Goal: Share content: Share content

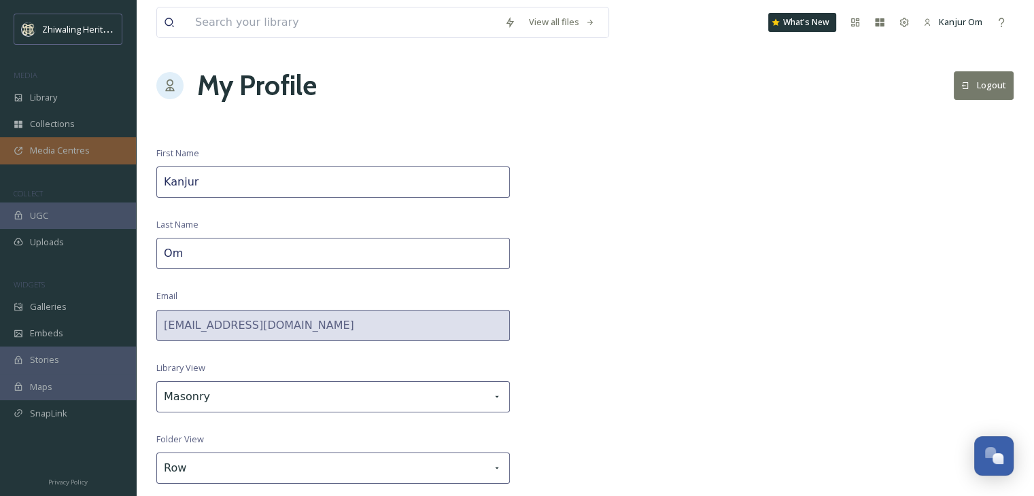
click at [54, 150] on span "Media Centres" at bounding box center [60, 150] width 60 height 13
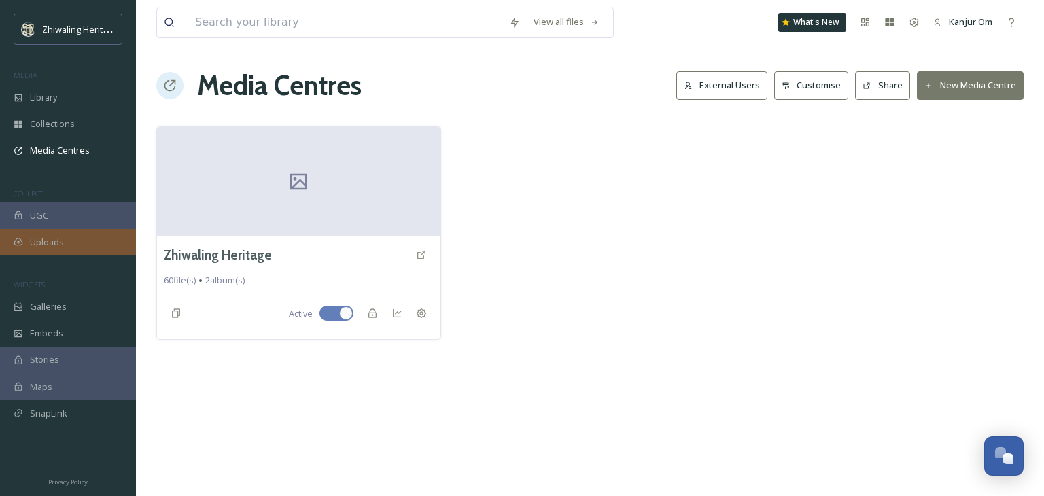
click at [59, 232] on div "Uploads" at bounding box center [68, 242] width 136 height 27
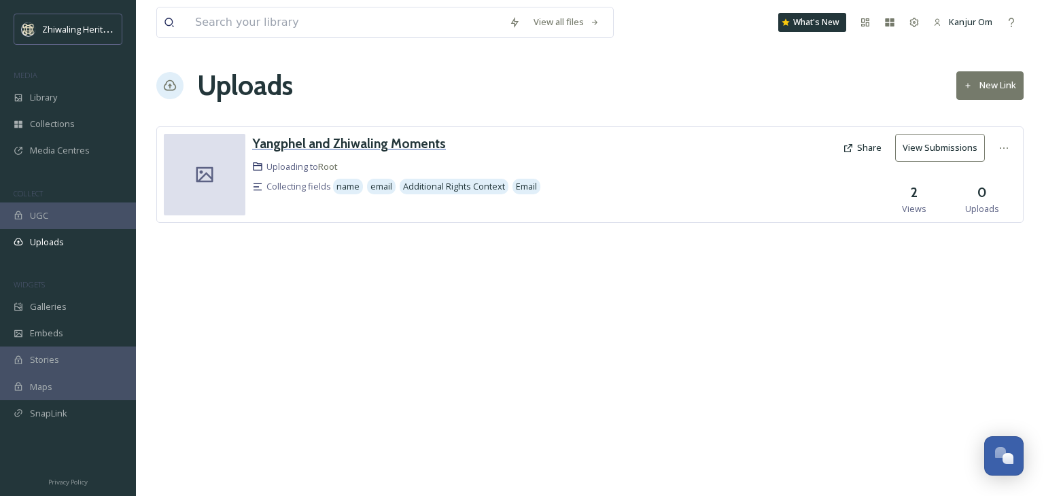
click at [377, 142] on h3 "Yangphel and Zhiwaling Moments" at bounding box center [349, 143] width 194 height 16
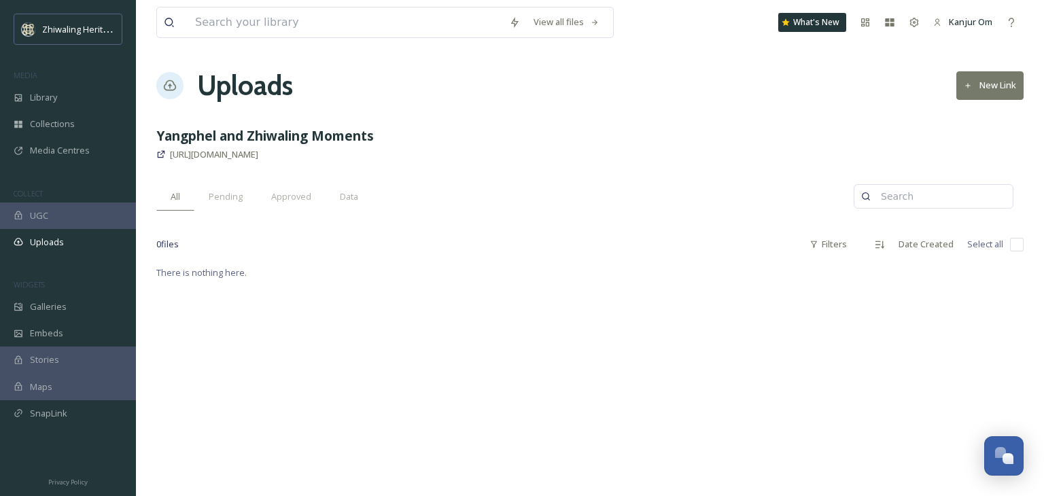
click at [989, 79] on button "New Link" at bounding box center [989, 85] width 67 height 28
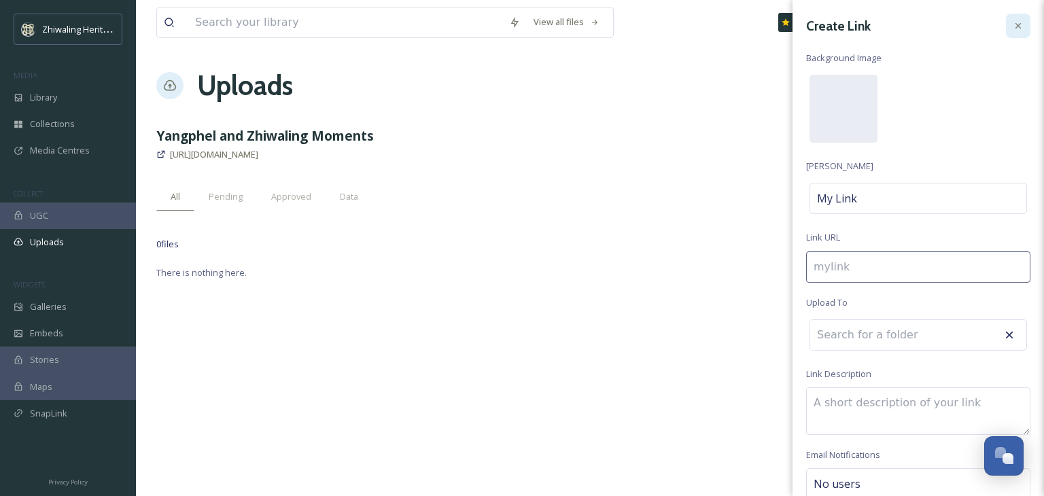
click at [1013, 25] on icon at bounding box center [1018, 25] width 11 height 11
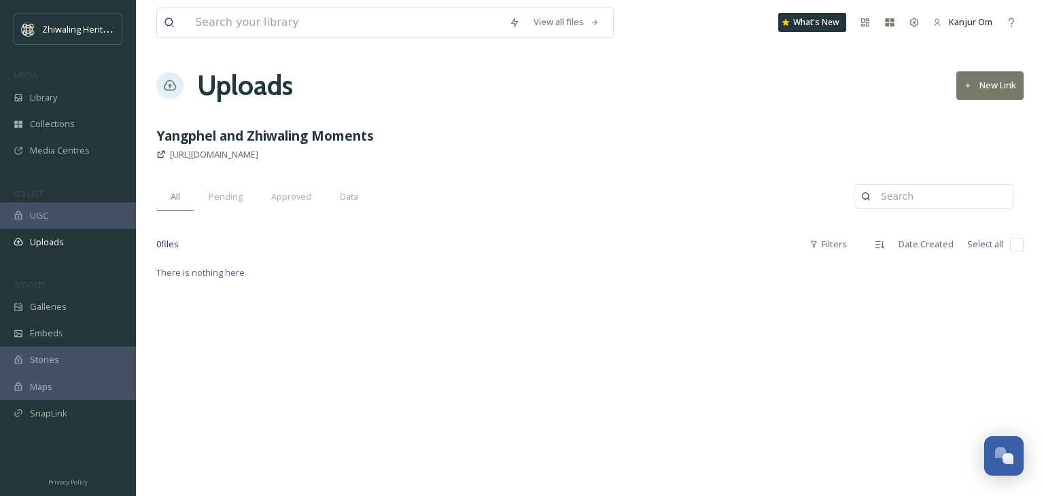
click at [598, 248] on div "0 file s Filters Date Created Select all" at bounding box center [589, 244] width 867 height 27
click at [367, 264] on div "There is nothing here." at bounding box center [589, 272] width 867 height 16
drag, startPoint x: 362, startPoint y: 272, endPoint x: 316, endPoint y: 252, distance: 50.2
click at [316, 252] on div "0 file s Filters Date Created Select all" at bounding box center [589, 244] width 867 height 27
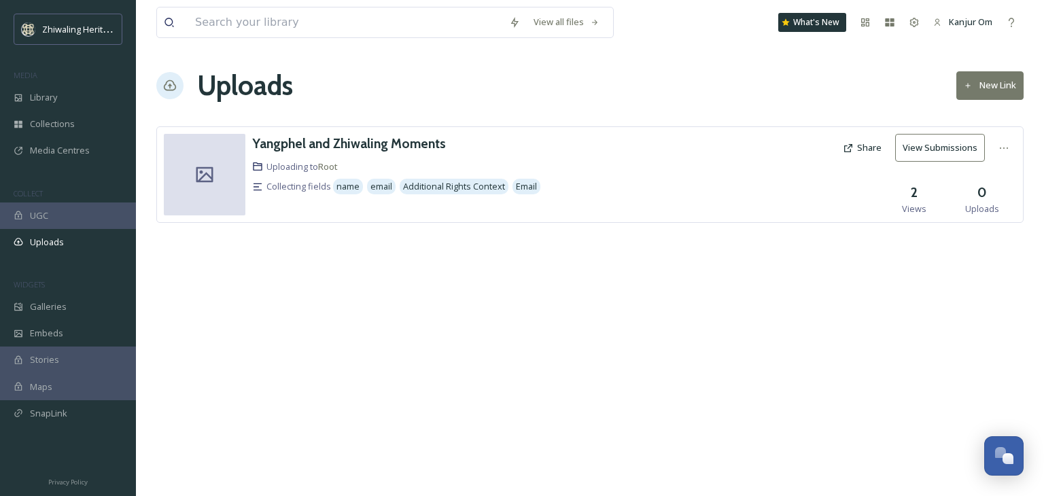
drag, startPoint x: 378, startPoint y: 283, endPoint x: 302, endPoint y: 256, distance: 80.2
click at [302, 256] on div "[PERSON_NAME] and Zhiwaling Moments Uploading to Root Collecting fields name em…" at bounding box center [589, 194] width 867 height 137
click at [1007, 139] on div at bounding box center [1004, 148] width 24 height 24
click at [987, 199] on div "Edit" at bounding box center [990, 204] width 52 height 27
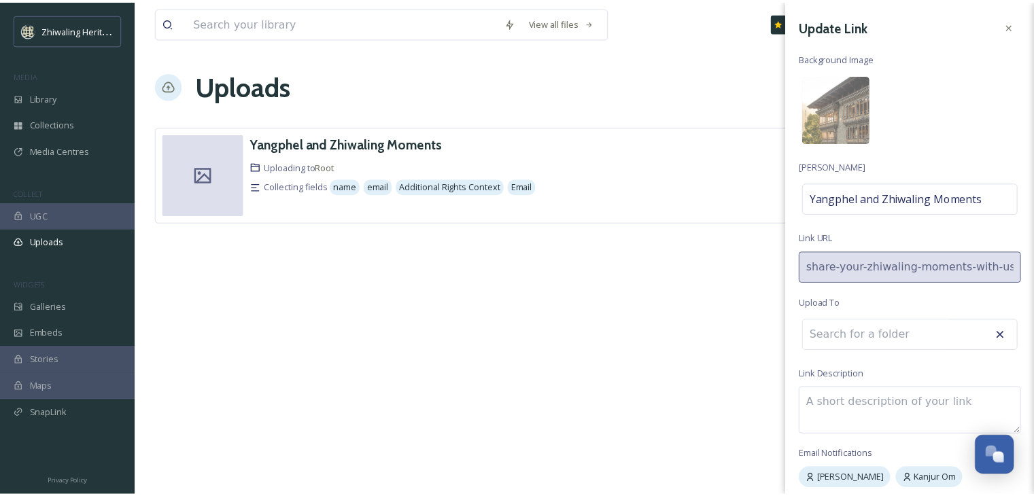
scroll to position [54, 0]
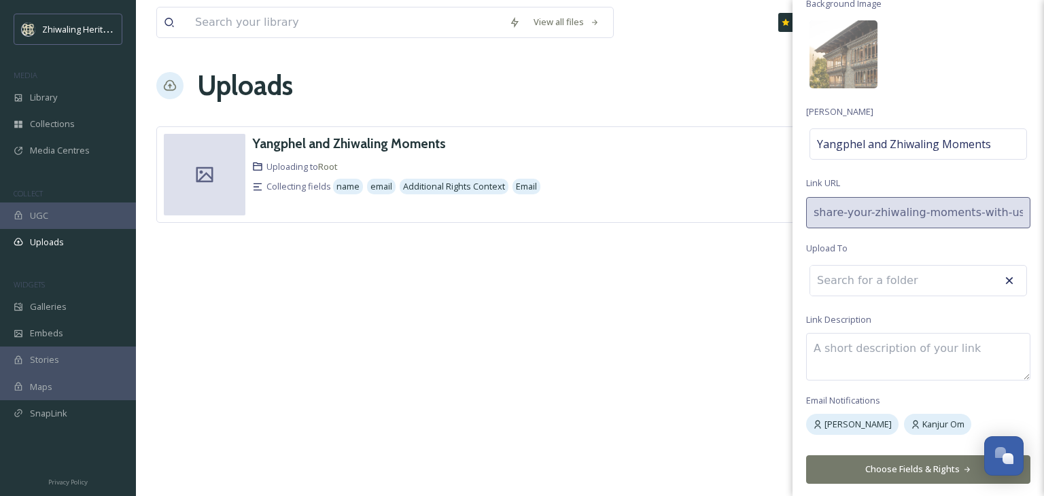
click at [932, 283] on input at bounding box center [885, 281] width 150 height 30
click at [852, 275] on input at bounding box center [885, 281] width 150 height 30
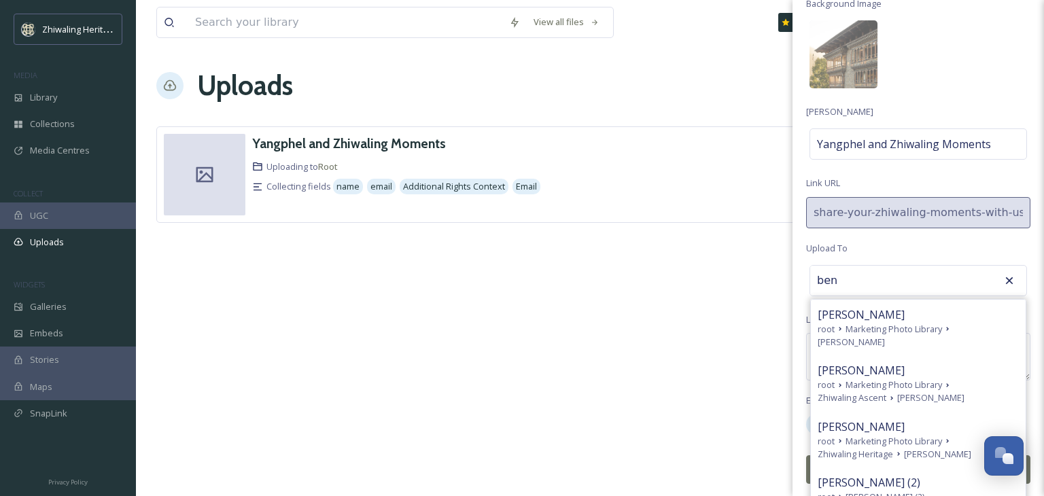
type input "ben"
click at [1004, 277] on icon at bounding box center [1009, 281] width 14 height 14
click at [1002, 279] on icon at bounding box center [1009, 281] width 14 height 14
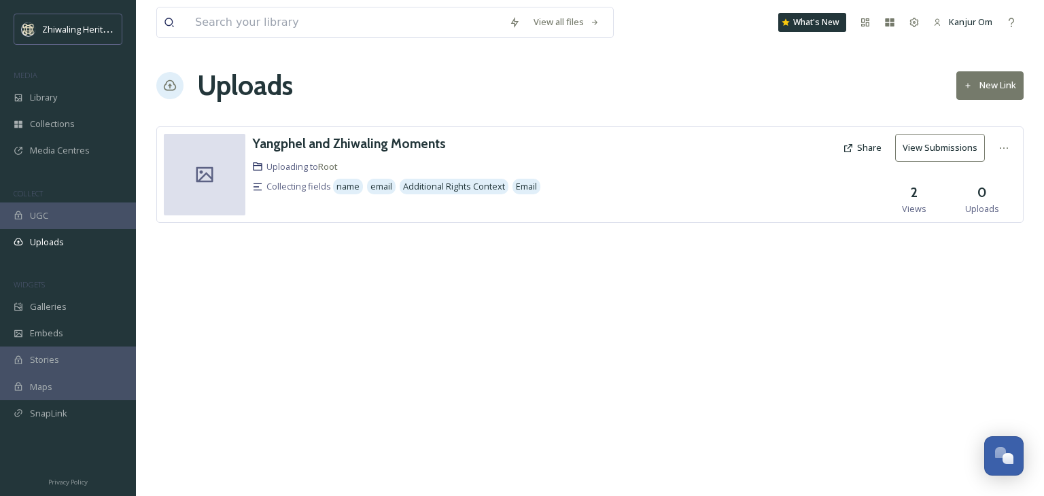
click at [735, 277] on div "View all files What's New Kanjur Om Uploads New Link Yangphel and Zhiwaling Mom…" at bounding box center [590, 248] width 908 height 496
click at [76, 101] on div "Library" at bounding box center [68, 97] width 136 height 27
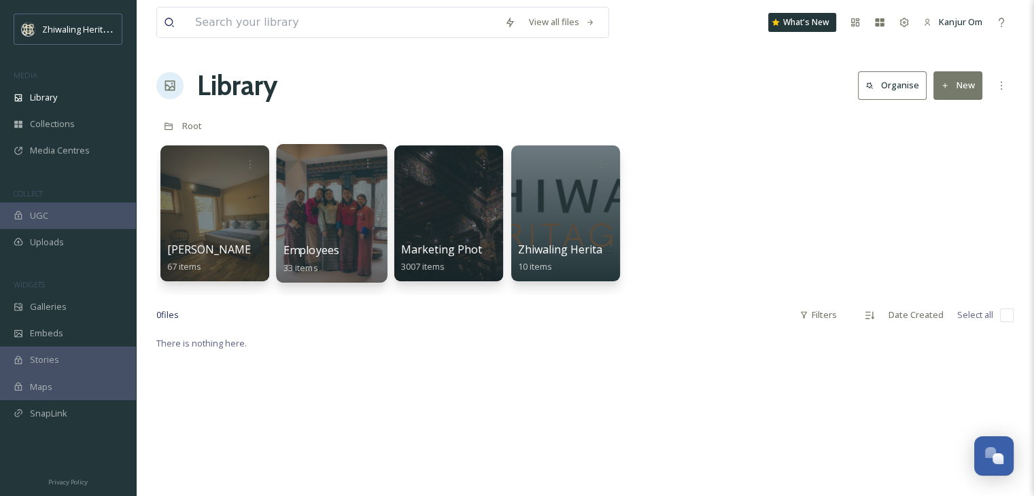
click at [347, 211] on div at bounding box center [331, 213] width 111 height 139
click at [373, 161] on div at bounding box center [367, 163] width 25 height 25
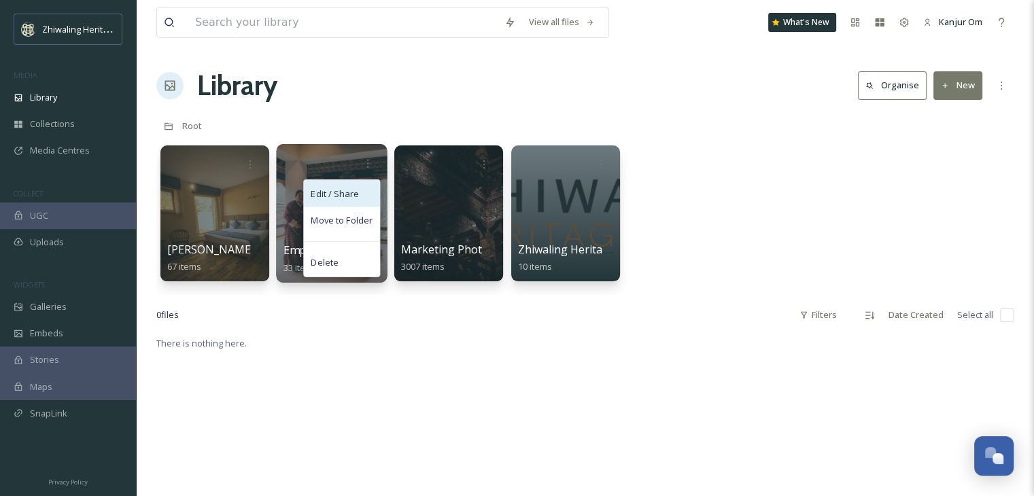
click at [360, 188] on div "Edit / Share" at bounding box center [341, 193] width 75 height 27
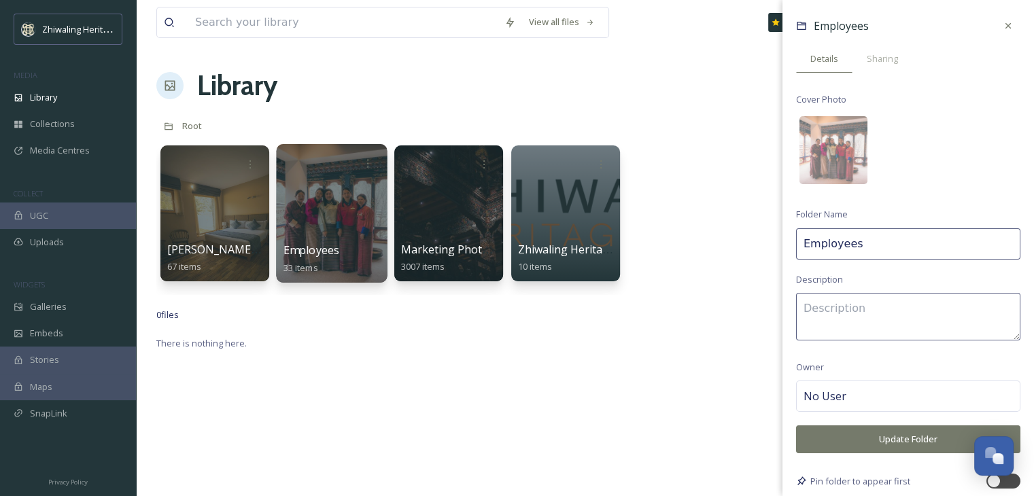
click at [892, 242] on input "Employees" at bounding box center [908, 243] width 224 height 31
type input "E"
type input "F"
type input "Zhiwaling Family"
click at [884, 294] on textarea at bounding box center [908, 317] width 224 height 48
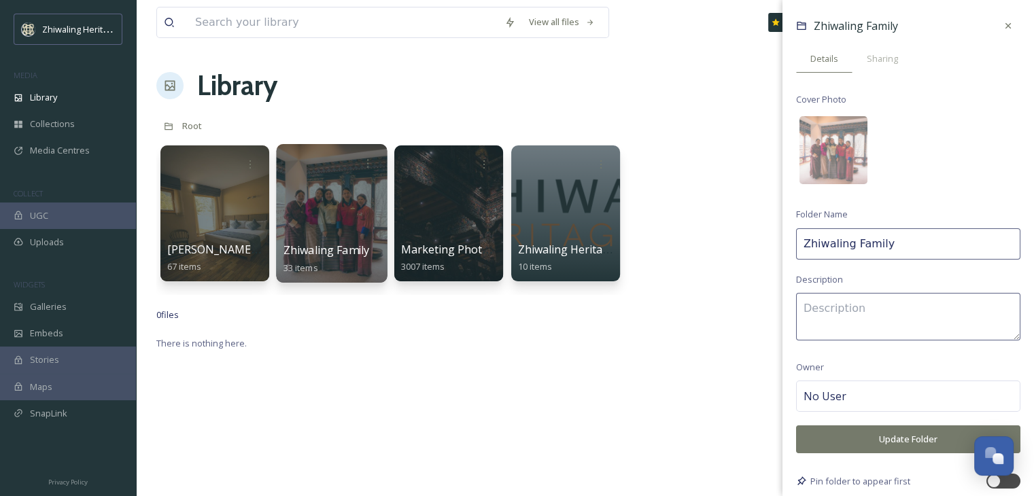
click at [898, 446] on button "Update Folder" at bounding box center [908, 439] width 224 height 28
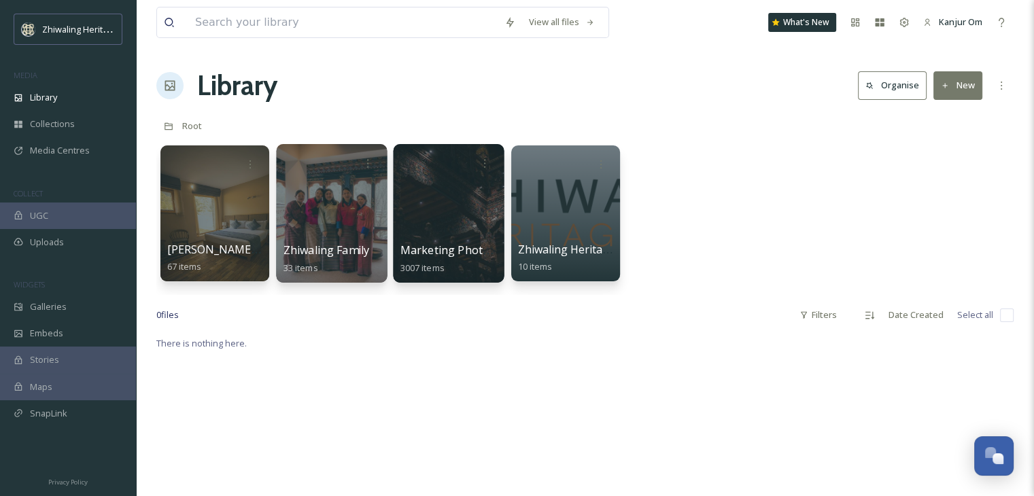
click at [427, 224] on div at bounding box center [448, 213] width 111 height 139
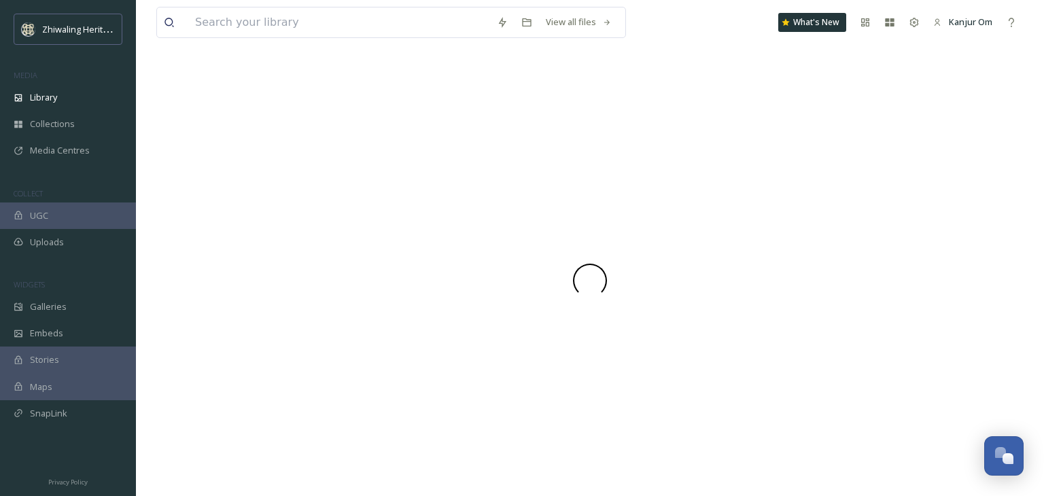
click at [427, 224] on div at bounding box center [589, 280] width 867 height 431
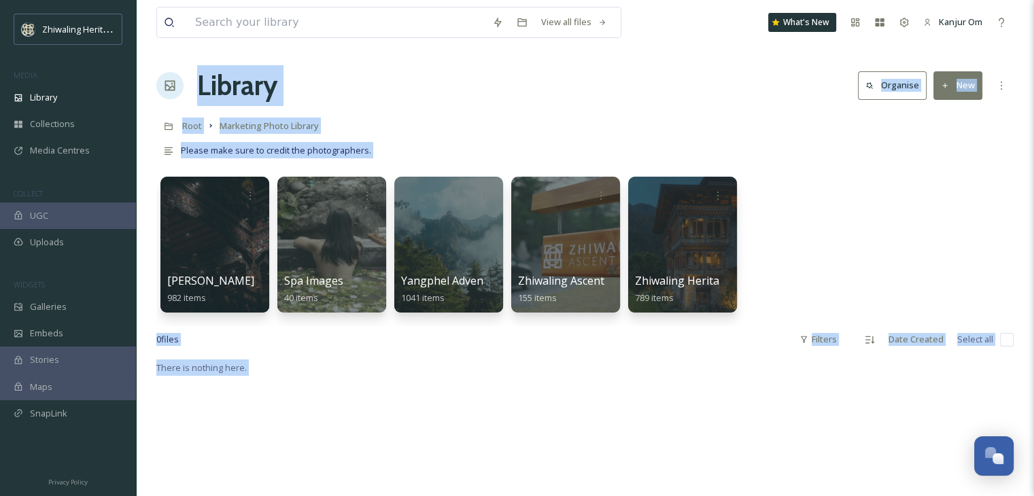
click at [792, 251] on div "[PERSON_NAME] 982 items Spa Images 40 items Yangphel Adventure Travel 1041 item…" at bounding box center [584, 248] width 857 height 156
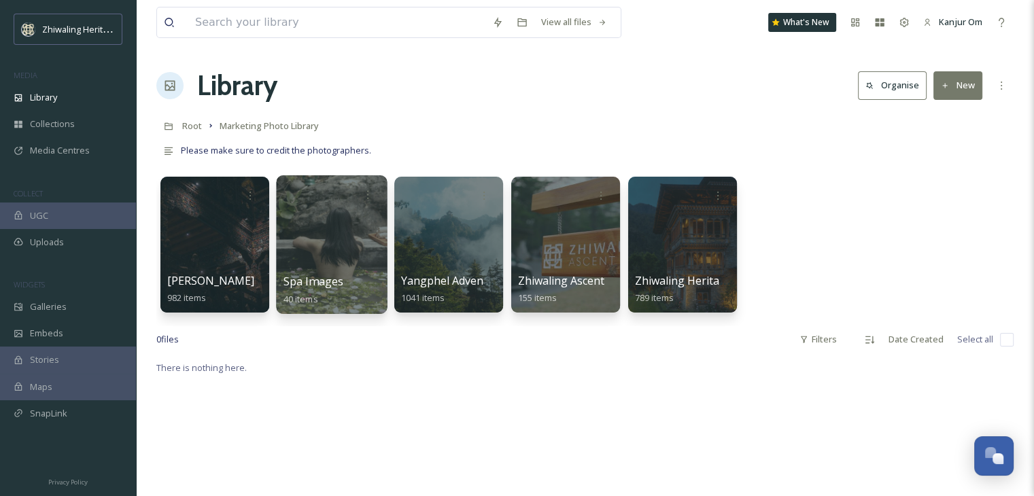
click at [329, 292] on div "Spa Images 40 items" at bounding box center [331, 290] width 97 height 34
click at [330, 262] on div at bounding box center [331, 244] width 111 height 139
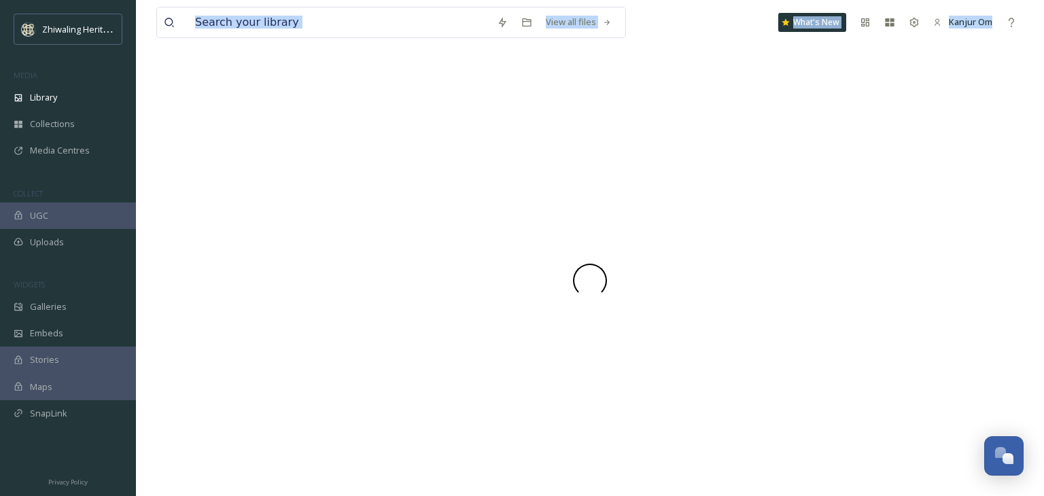
click at [330, 262] on div at bounding box center [589, 280] width 867 height 431
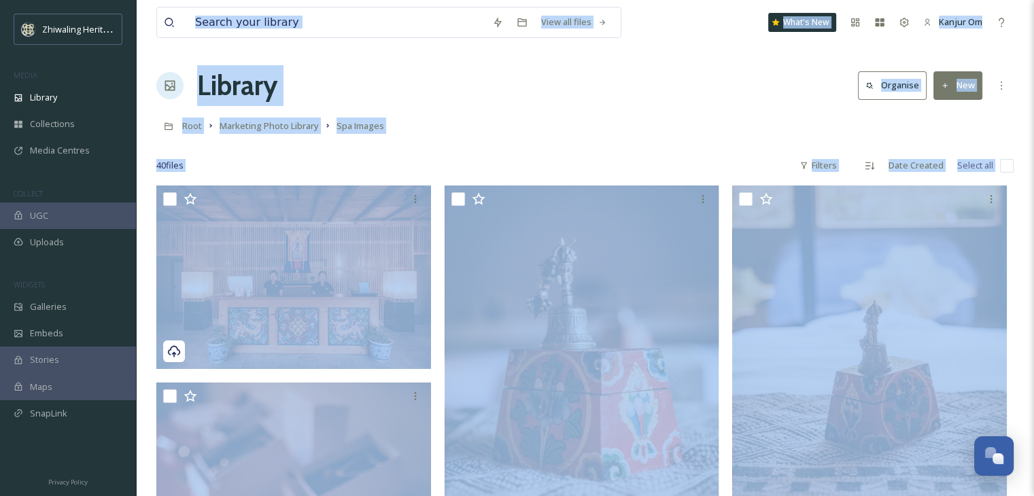
click at [639, 104] on div "Library Organise New" at bounding box center [584, 85] width 857 height 41
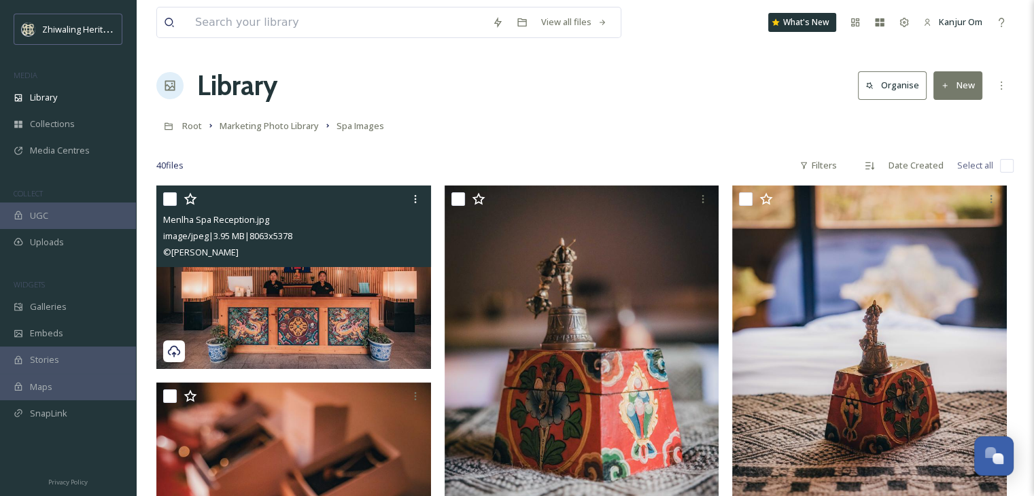
click at [186, 199] on icon at bounding box center [189, 199] width 13 height 12
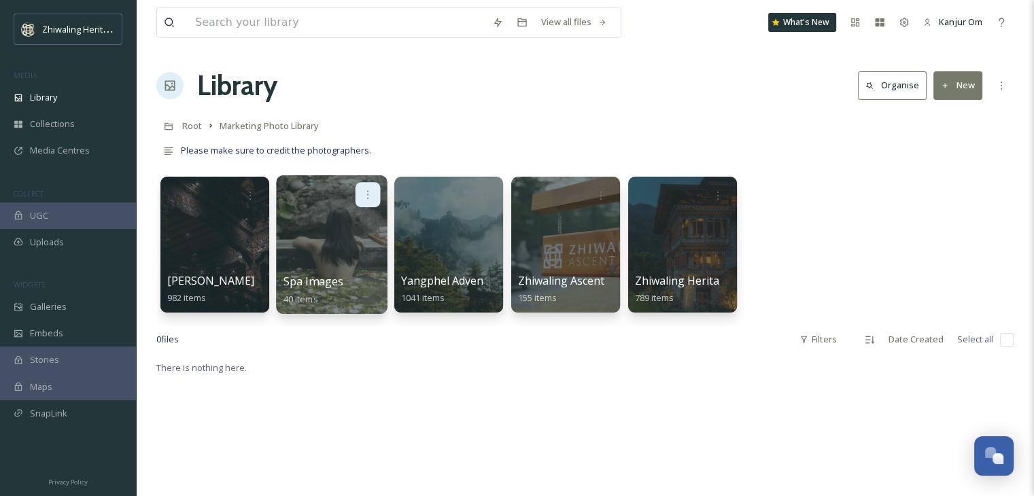
click at [370, 191] on icon at bounding box center [367, 194] width 11 height 11
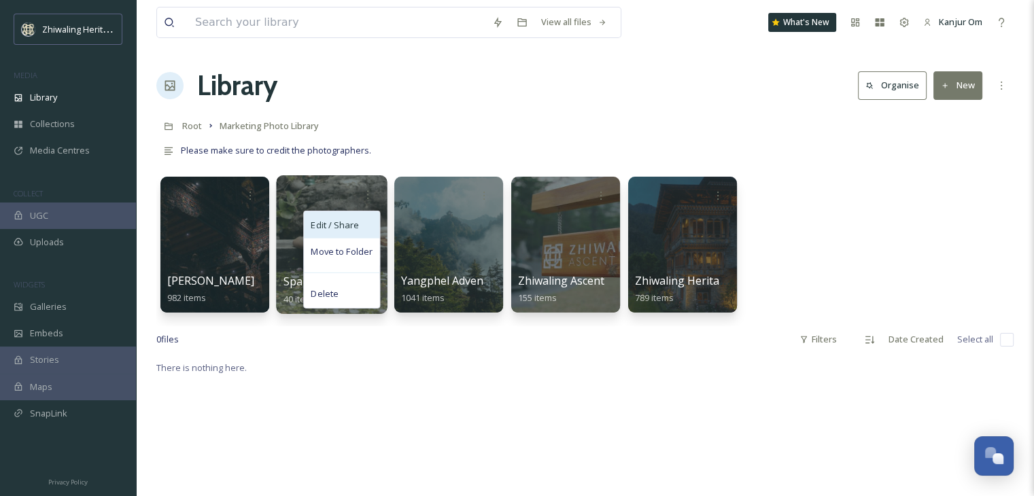
click at [337, 226] on span "Edit / Share" at bounding box center [335, 225] width 48 height 14
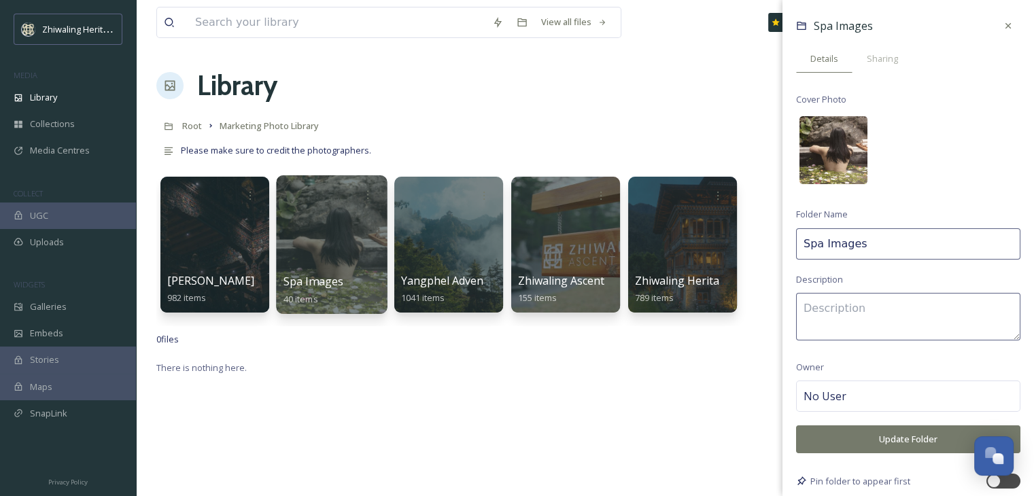
click at [831, 144] on img at bounding box center [833, 150] width 68 height 68
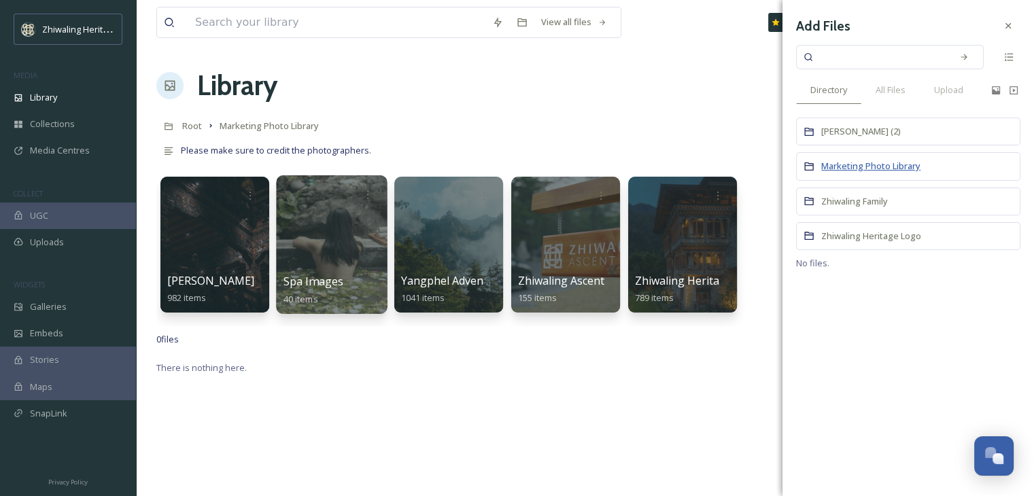
click at [896, 167] on span "Marketing Photo Library" at bounding box center [870, 166] width 99 height 12
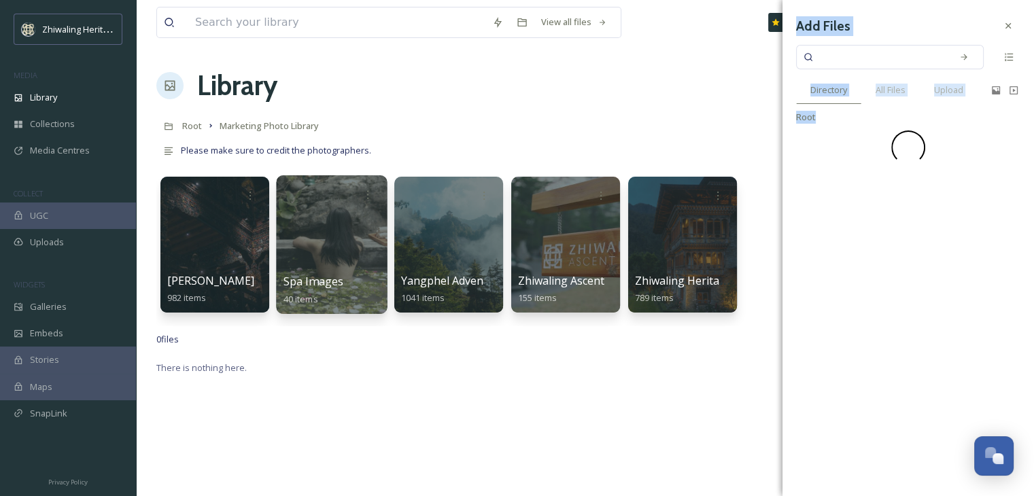
click at [896, 167] on div "Add Files Directory All Files Upload Root" at bounding box center [907, 89] width 251 height 178
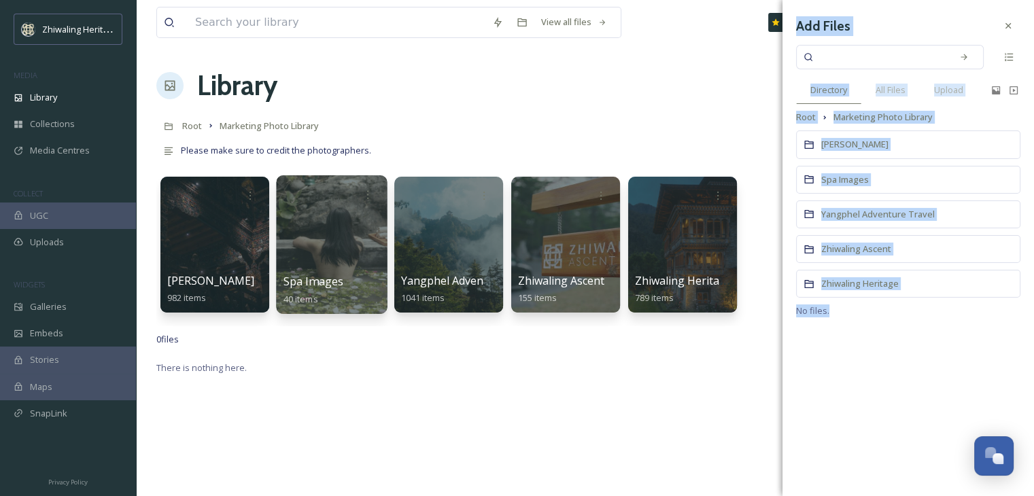
click at [879, 174] on div "Spa Images" at bounding box center [908, 180] width 224 height 28
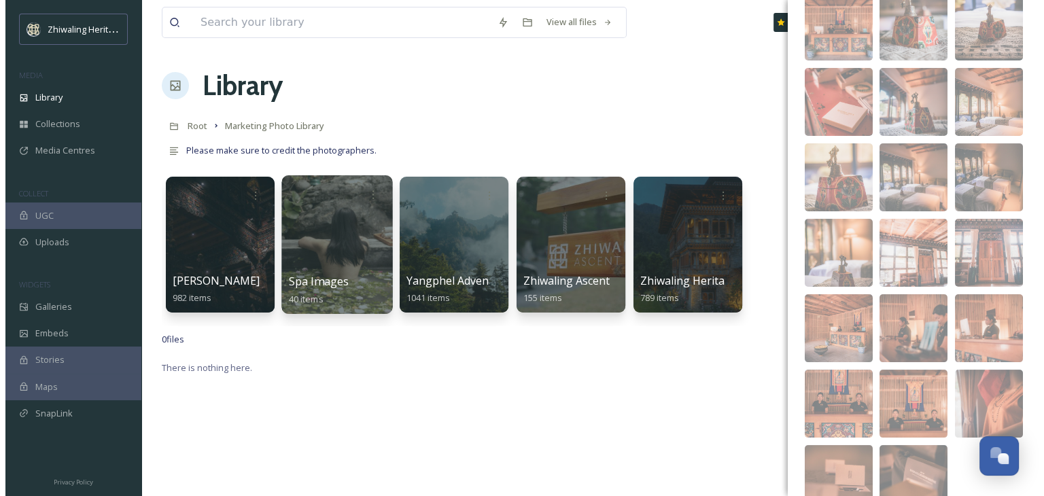
scroll to position [117, 0]
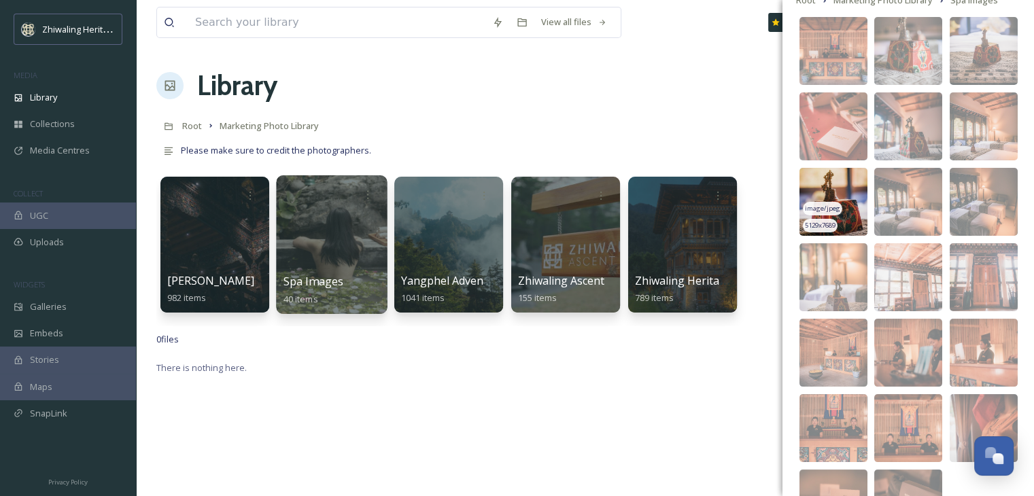
click at [852, 202] on img at bounding box center [833, 202] width 68 height 68
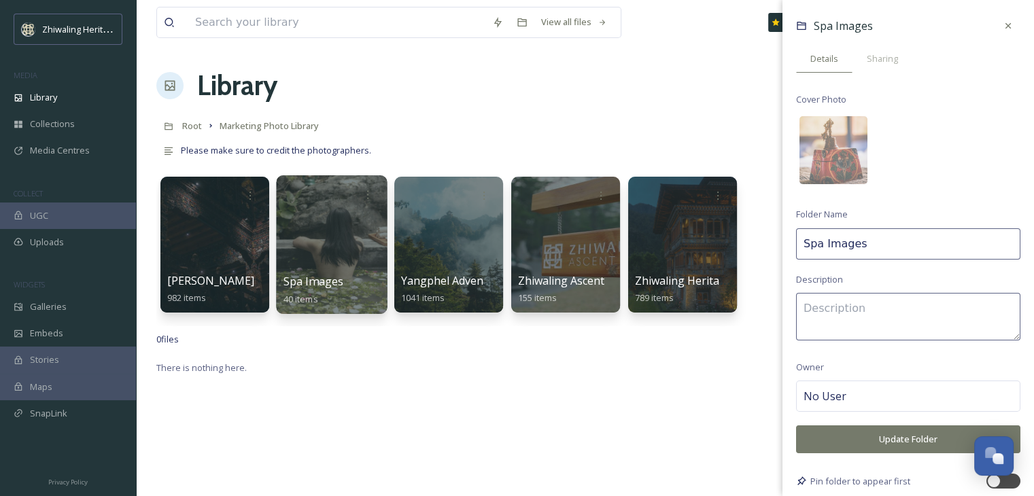
click at [907, 434] on button "Update Folder" at bounding box center [908, 439] width 224 height 28
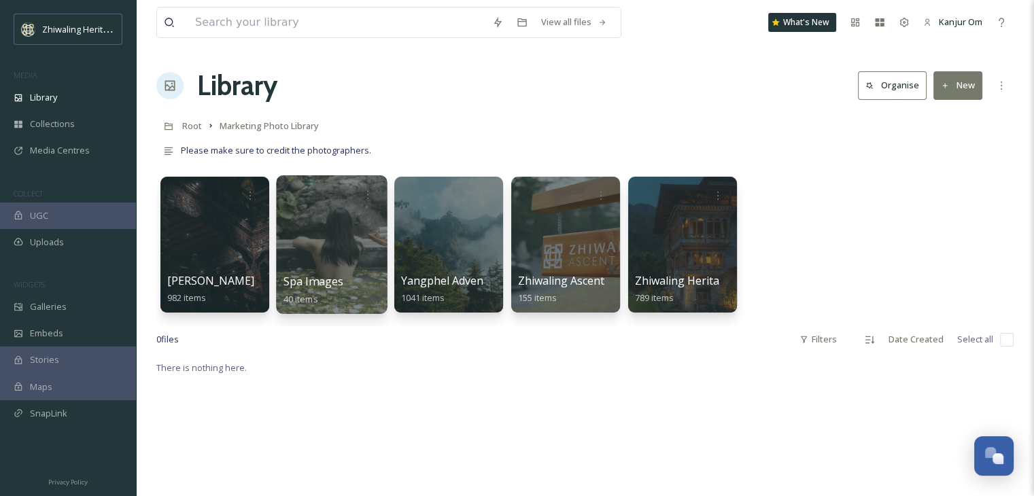
click at [799, 239] on div "[PERSON_NAME] 982 items Spa Images 40 items Yangphel Adventure Travel 1041 item…" at bounding box center [584, 248] width 857 height 156
click at [795, 243] on div "[PERSON_NAME] 982 items Spa Images 40 items Yangphel Adventure Travel 1041 item…" at bounding box center [584, 248] width 857 height 156
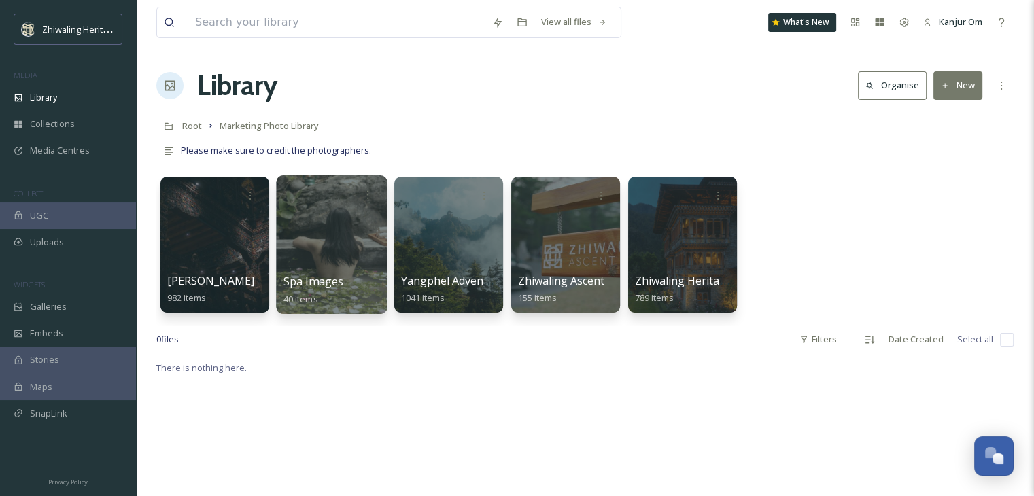
click at [971, 90] on button "New" at bounding box center [957, 85] width 49 height 28
click at [900, 252] on div "[PERSON_NAME] 982 items Spa Images 40 items Yangphel Adventure Travel 1041 item…" at bounding box center [584, 248] width 857 height 156
click at [960, 88] on button "New" at bounding box center [957, 85] width 49 height 28
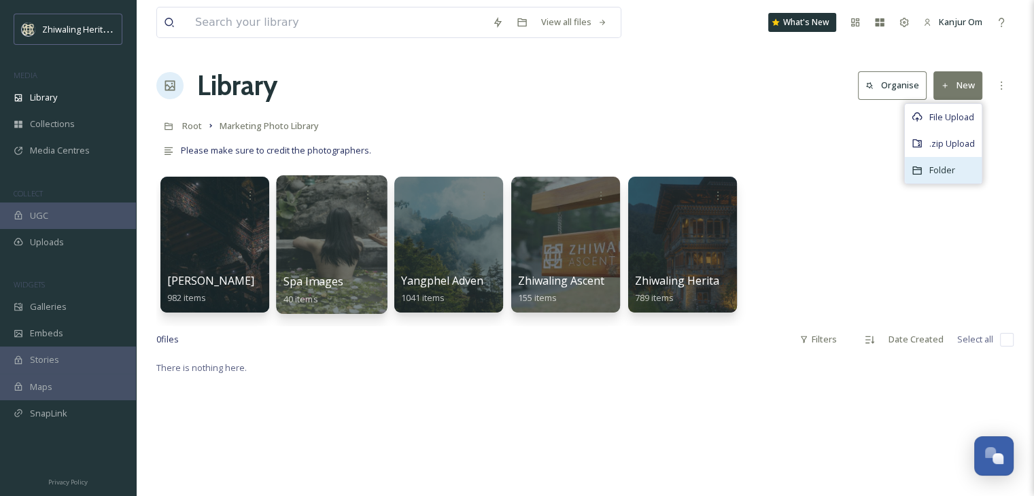
click at [924, 175] on div "Folder" at bounding box center [943, 170] width 77 height 27
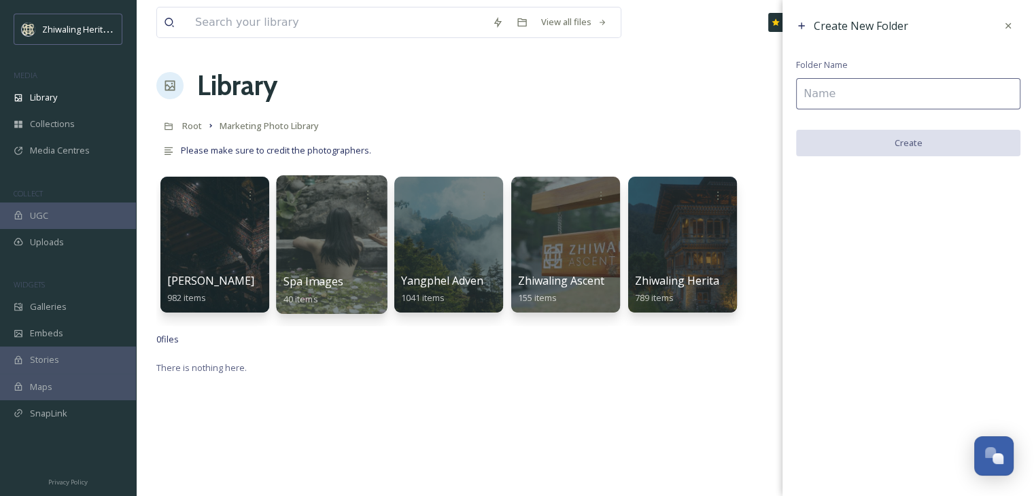
click at [888, 94] on input at bounding box center [908, 93] width 224 height 31
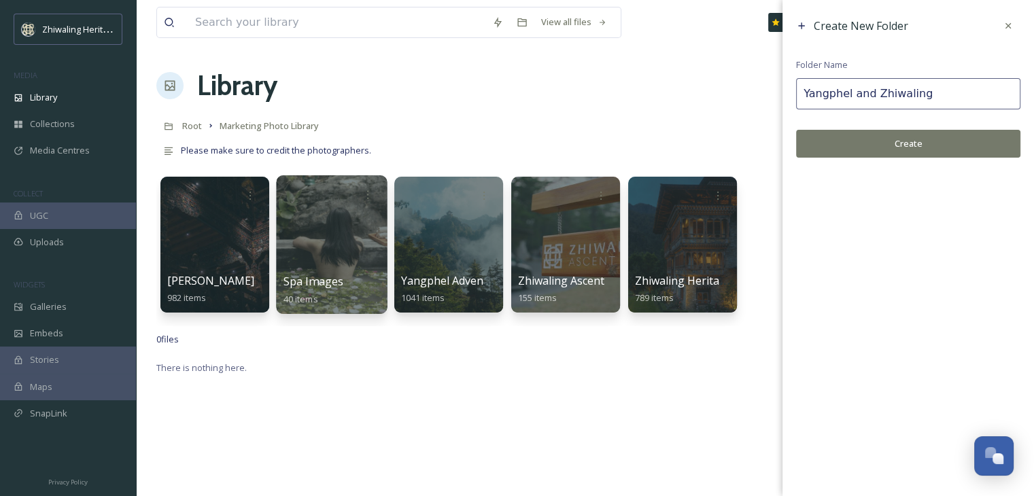
type input "Yangphel and Zhiwaling"
click at [915, 150] on button "Create" at bounding box center [908, 144] width 224 height 28
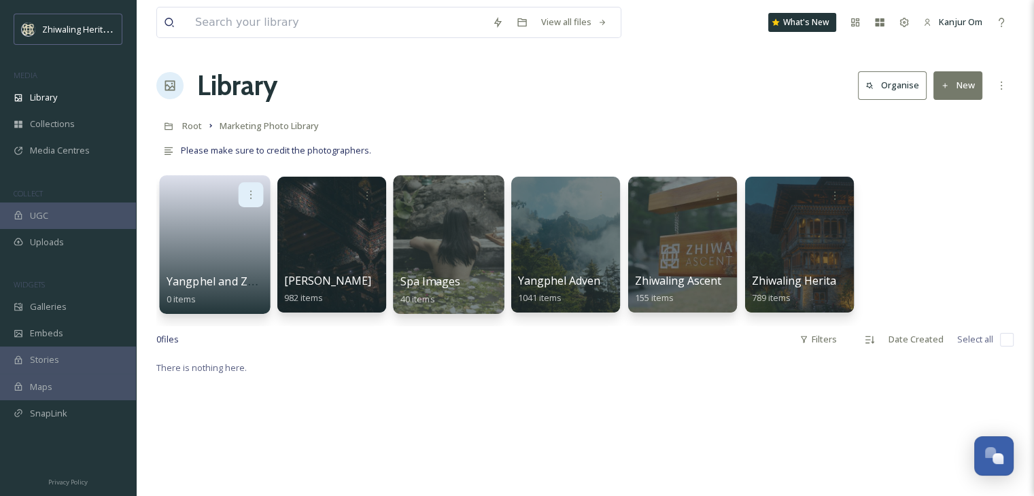
click at [249, 190] on icon at bounding box center [250, 194] width 11 height 11
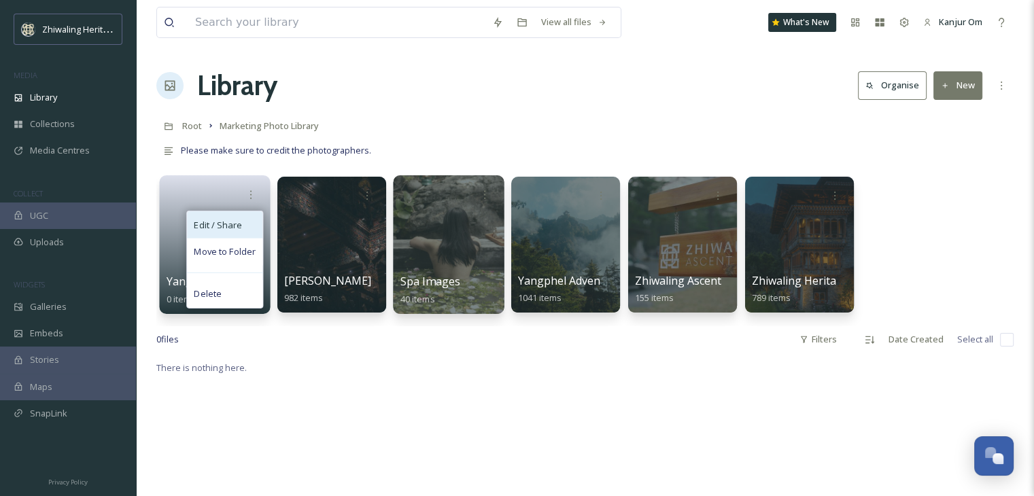
click at [228, 232] on div "Edit / Share" at bounding box center [224, 224] width 75 height 27
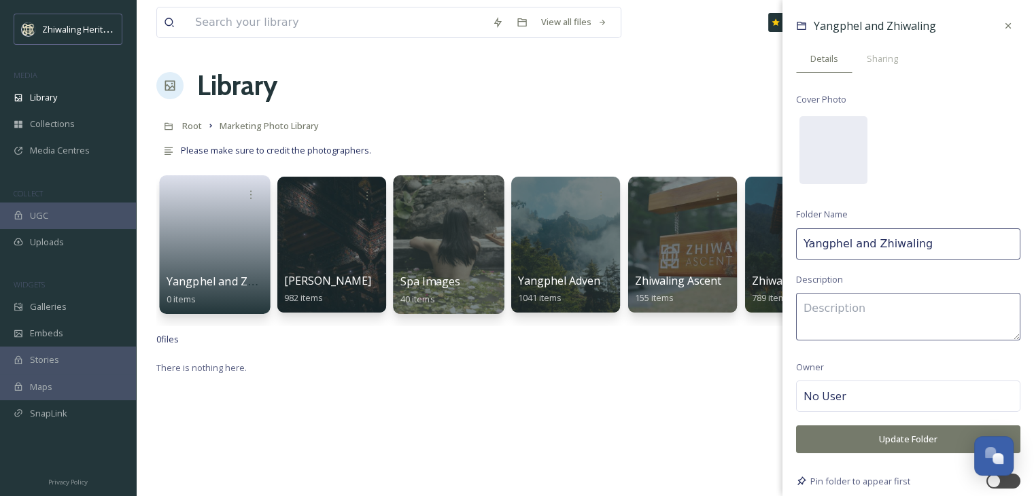
click at [943, 245] on input "Yangphel and Zhiwaling" at bounding box center [908, 243] width 224 height 31
type input "[PERSON_NAME] and Zhiwaling Memories"
click at [937, 430] on button "Update Folder" at bounding box center [908, 439] width 224 height 28
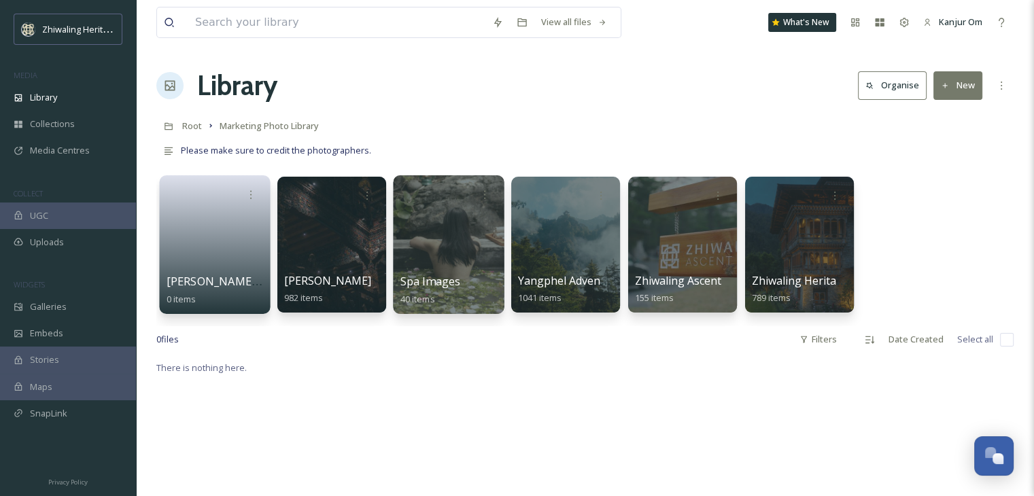
click at [234, 232] on link at bounding box center [215, 240] width 97 height 66
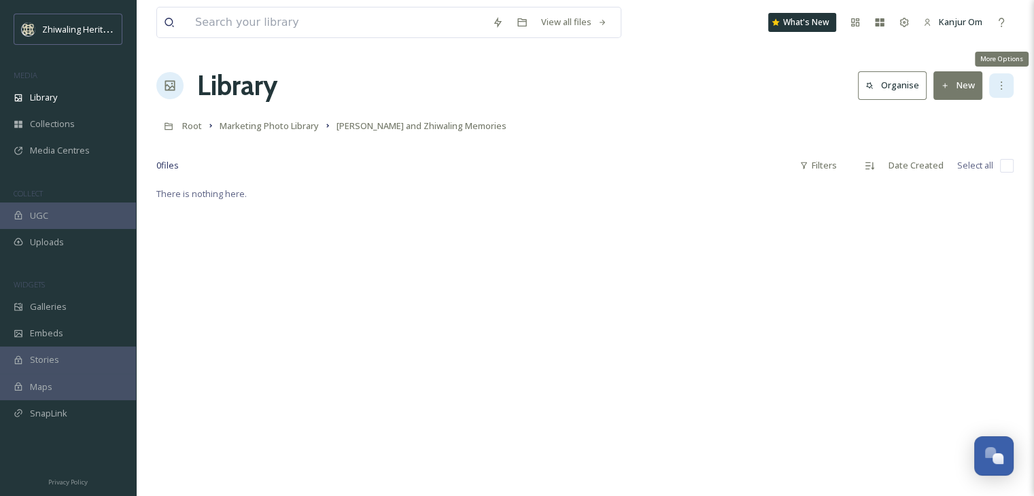
click at [1009, 85] on div "More Options" at bounding box center [1001, 85] width 24 height 24
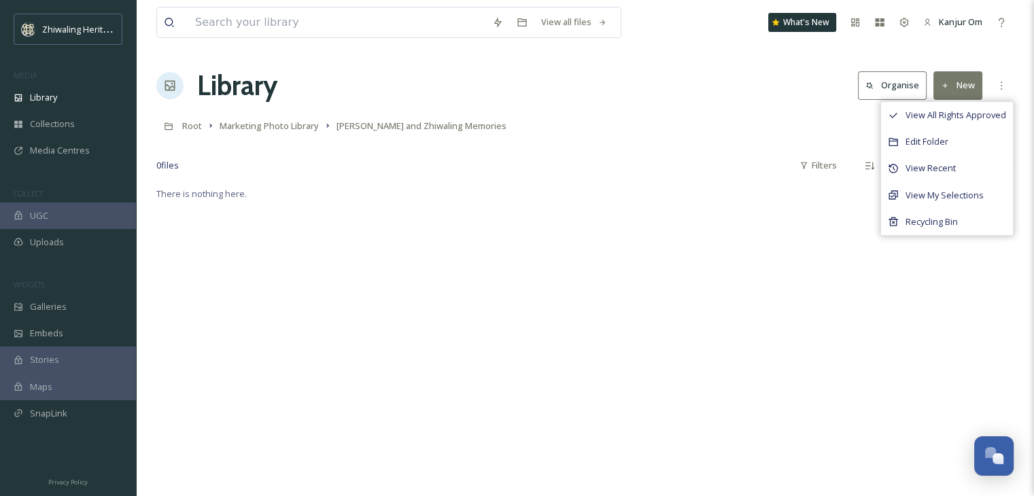
click at [788, 377] on div "There is nothing here." at bounding box center [584, 434] width 857 height 496
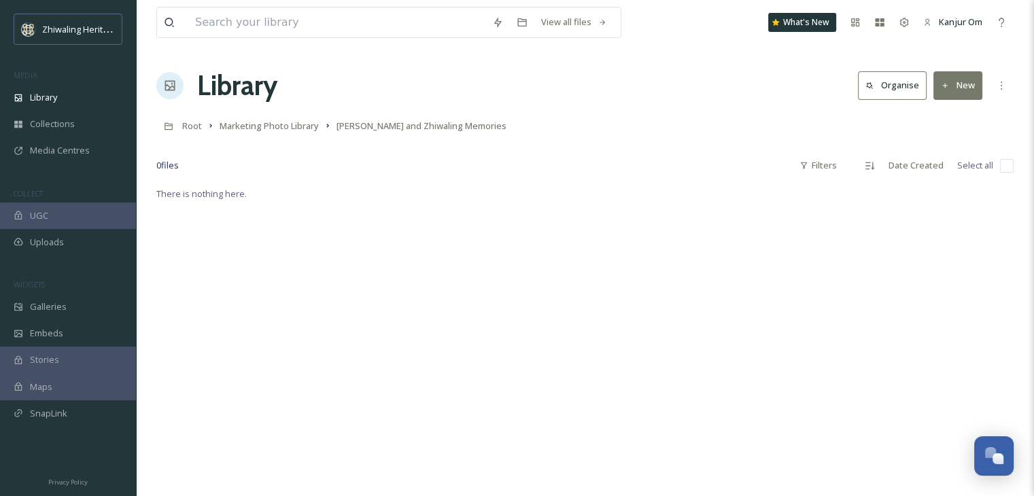
drag, startPoint x: 527, startPoint y: 213, endPoint x: 801, endPoint y: 277, distance: 280.7
click at [801, 277] on div "There is nothing here." at bounding box center [584, 434] width 857 height 496
click at [949, 90] on button "New" at bounding box center [957, 85] width 49 height 28
click at [941, 168] on span "Folder" at bounding box center [942, 170] width 26 height 13
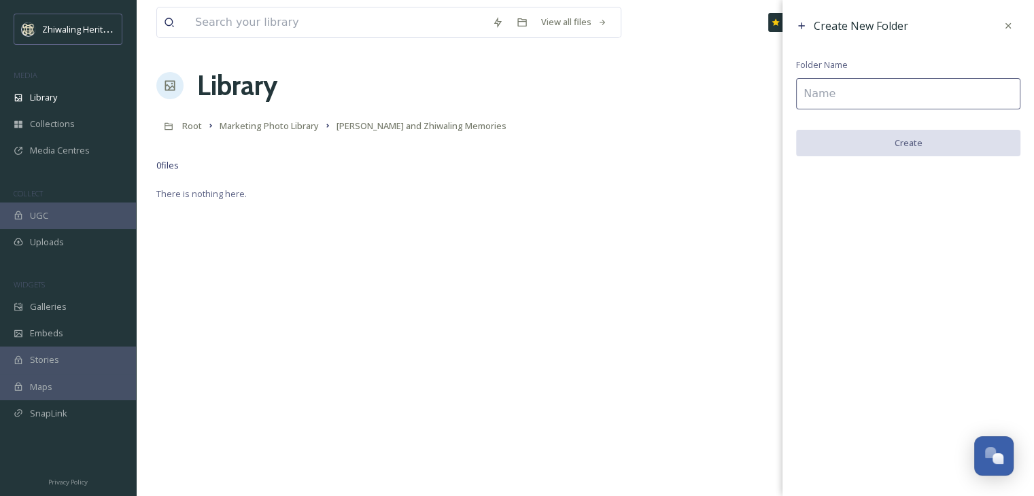
click at [864, 88] on input at bounding box center [908, 93] width 224 height 31
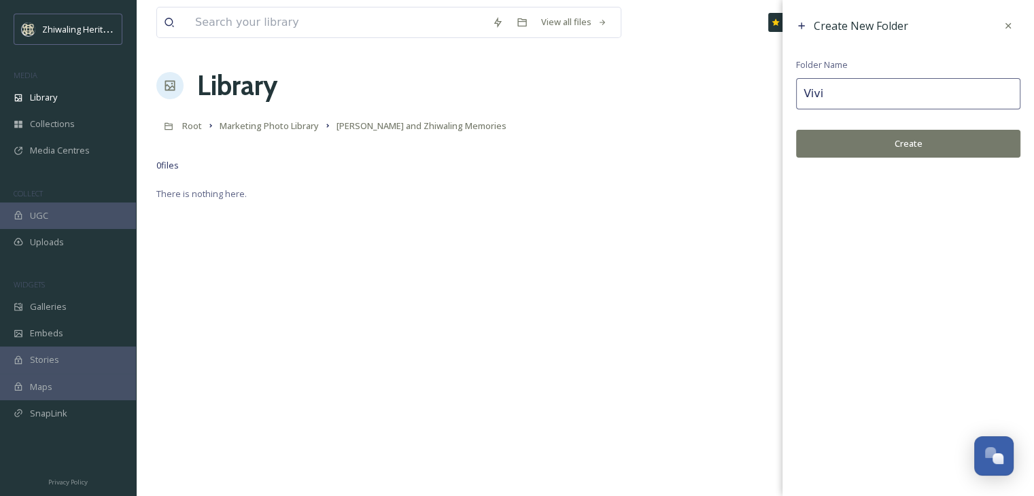
type input "Vivi"
click at [878, 146] on button "Create" at bounding box center [908, 144] width 224 height 28
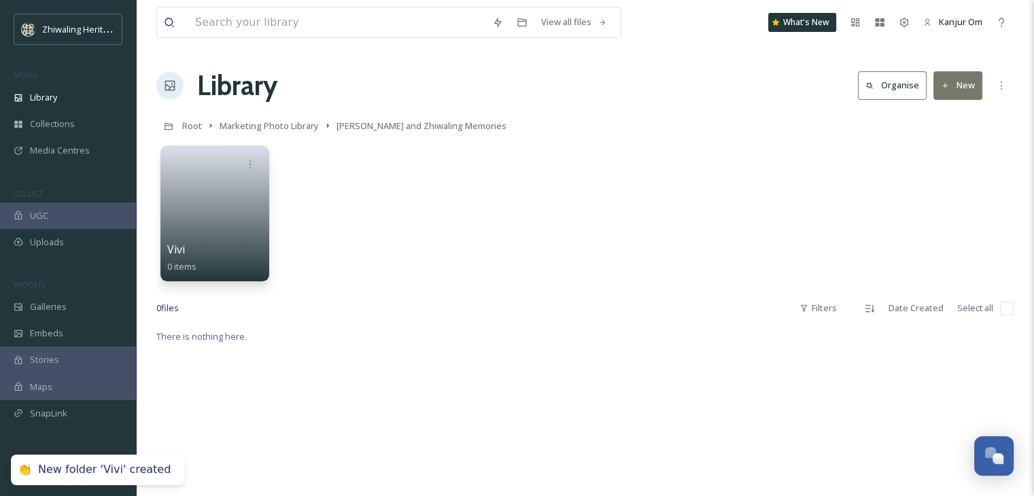
click at [946, 91] on button "New" at bounding box center [957, 85] width 49 height 28
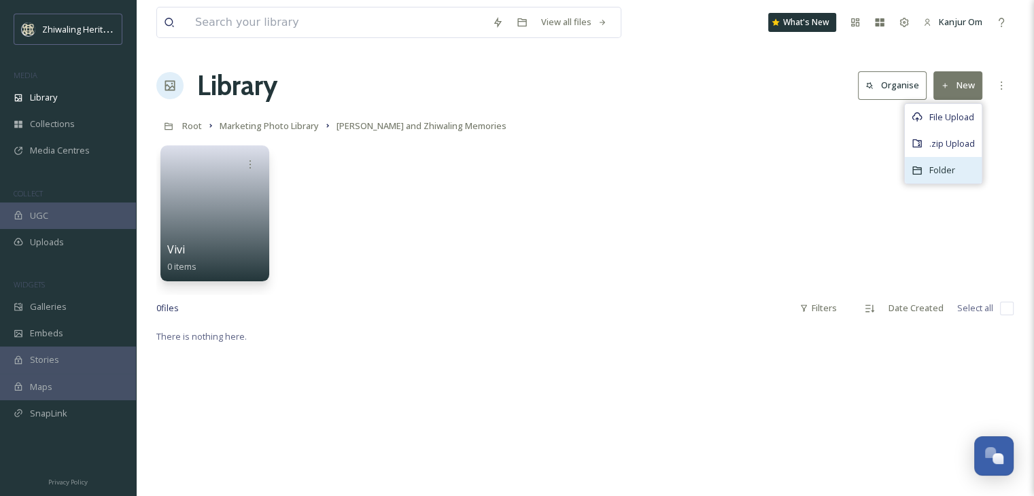
click at [926, 160] on div "Folder" at bounding box center [943, 170] width 77 height 27
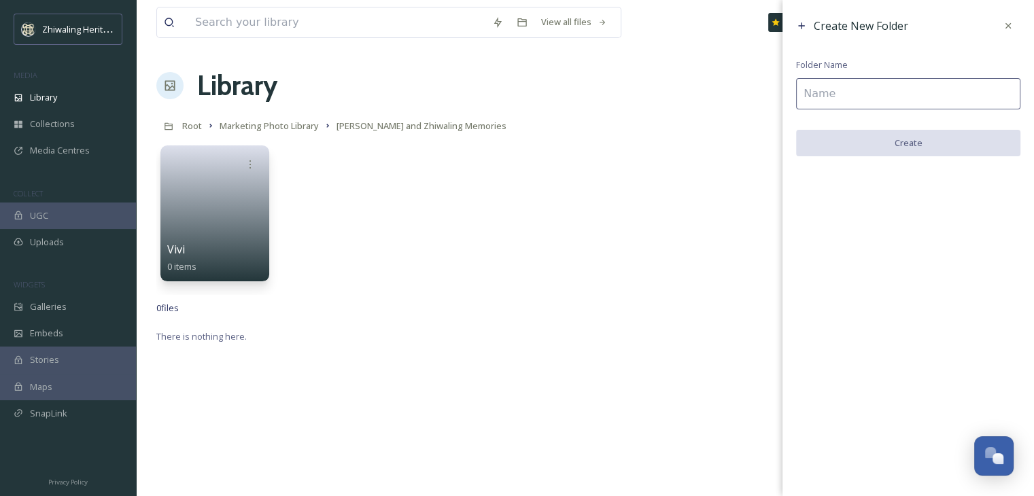
click at [903, 91] on input at bounding box center [908, 93] width 224 height 31
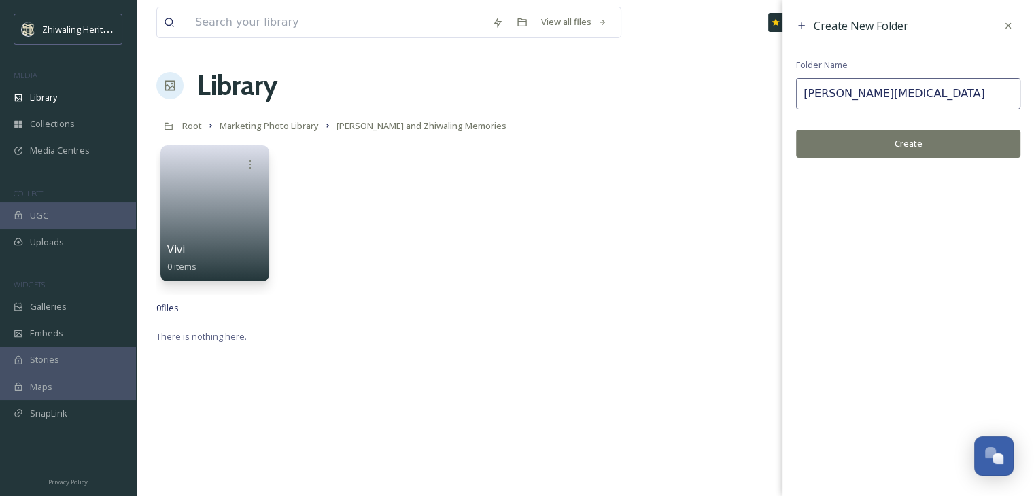
type input "[PERSON_NAME][MEDICAL_DATA]"
click at [903, 149] on button "Create" at bounding box center [908, 144] width 224 height 28
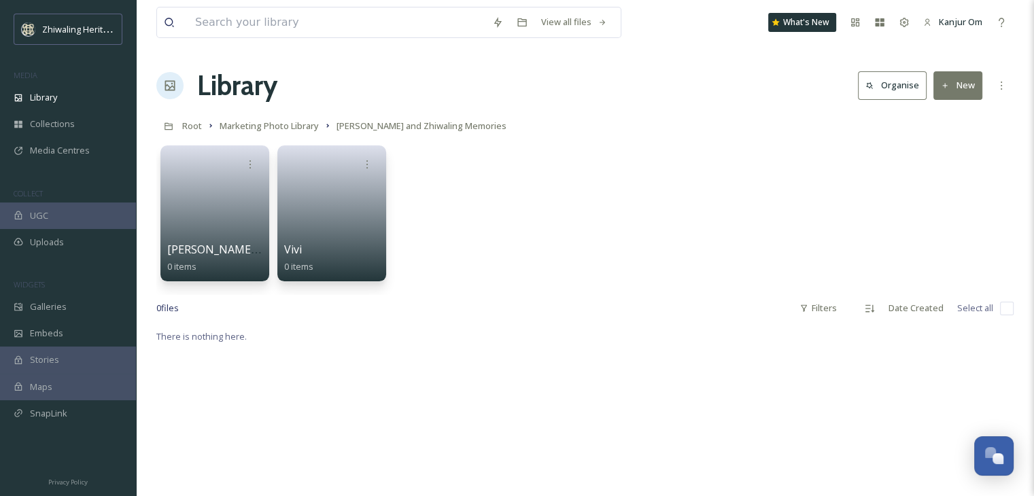
click at [965, 90] on button "New" at bounding box center [957, 85] width 49 height 28
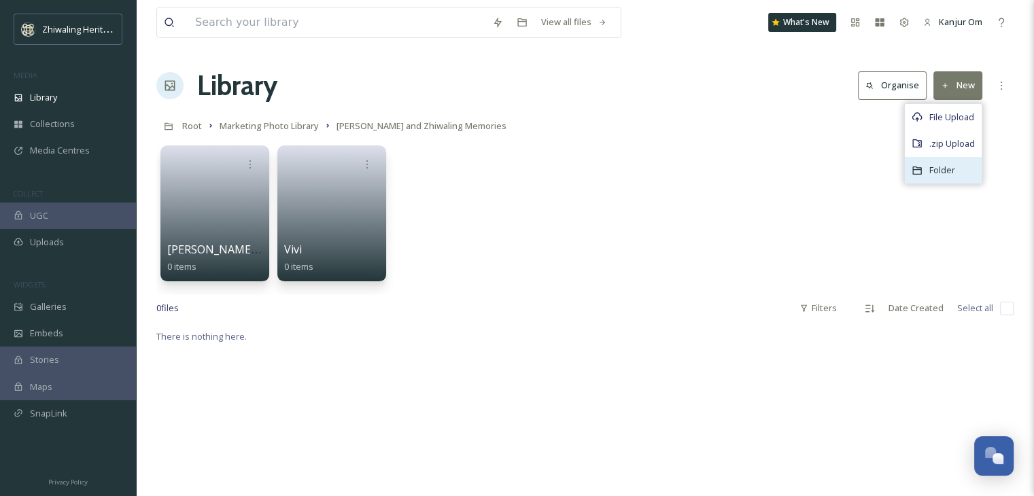
click at [943, 158] on div "Folder" at bounding box center [943, 170] width 77 height 27
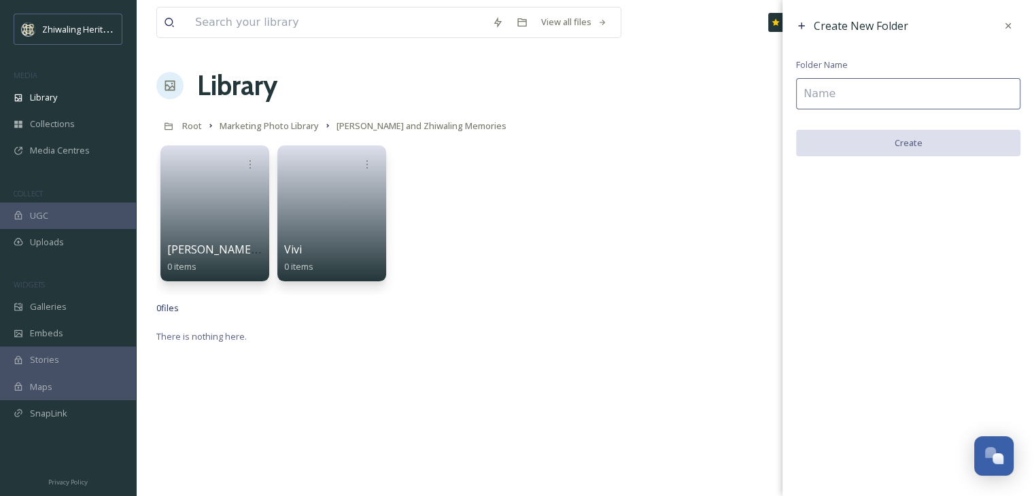
click at [946, 88] on input at bounding box center [908, 93] width 224 height 31
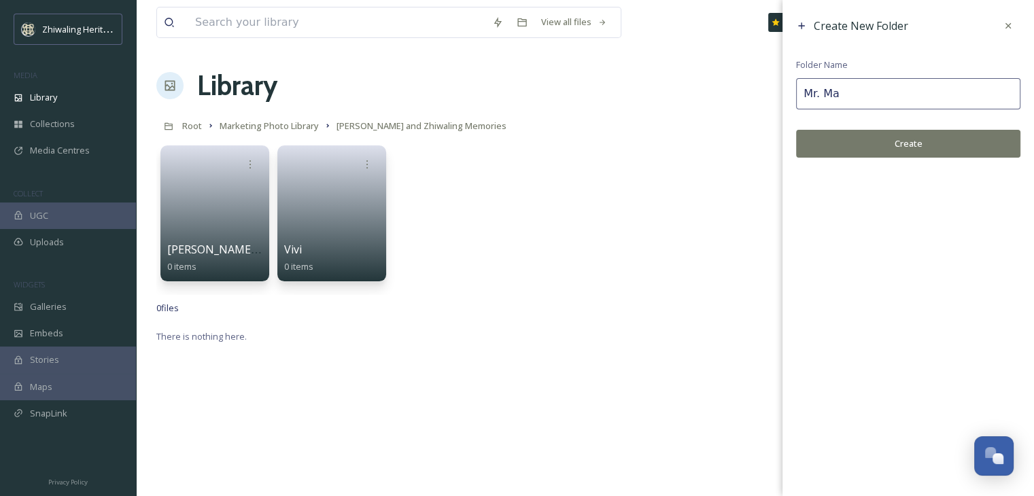
type input "Mr. Ma"
click at [909, 145] on button "Create" at bounding box center [908, 144] width 224 height 28
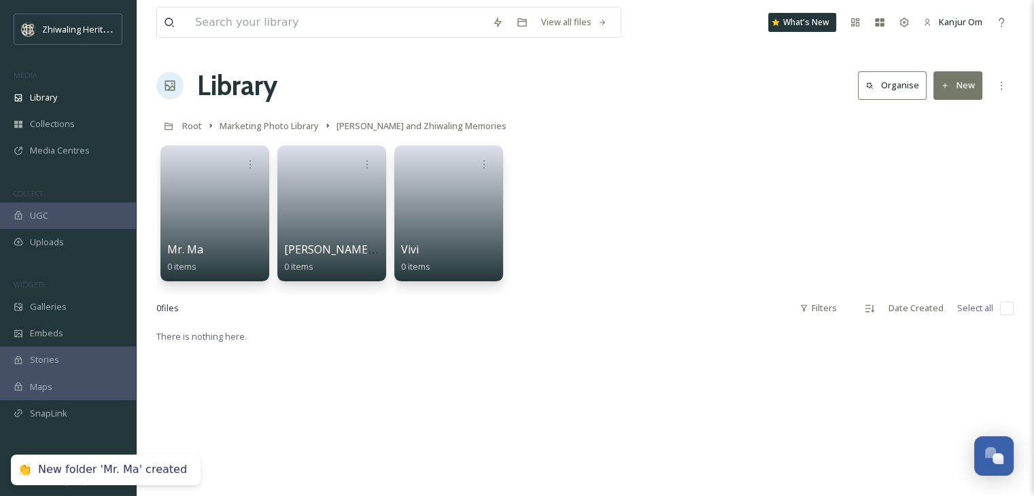
click at [966, 83] on button "New" at bounding box center [957, 85] width 49 height 28
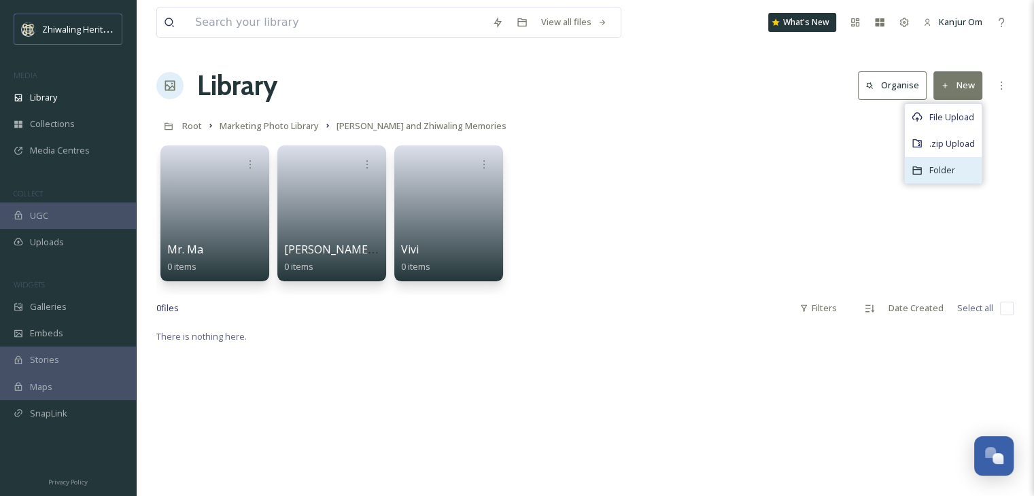
click at [938, 169] on span "Folder" at bounding box center [942, 170] width 26 height 13
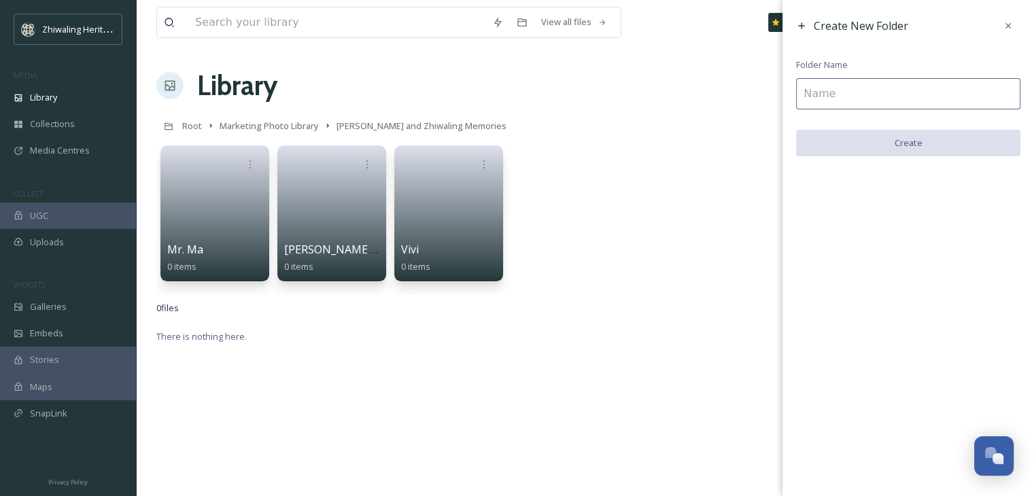
click at [912, 88] on input at bounding box center [908, 93] width 224 height 31
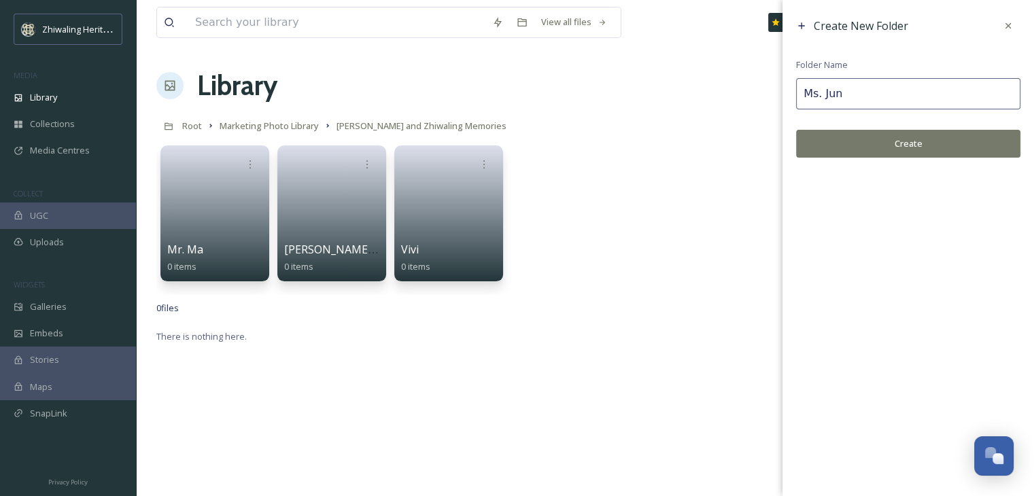
type input "Ms. Jun"
click at [903, 149] on button "Create" at bounding box center [908, 144] width 224 height 28
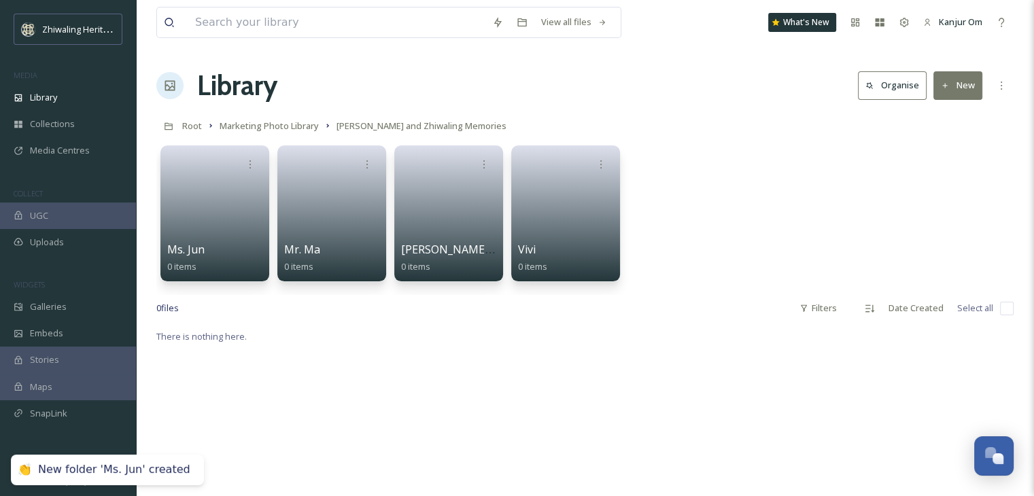
click at [959, 90] on button "New" at bounding box center [957, 85] width 49 height 28
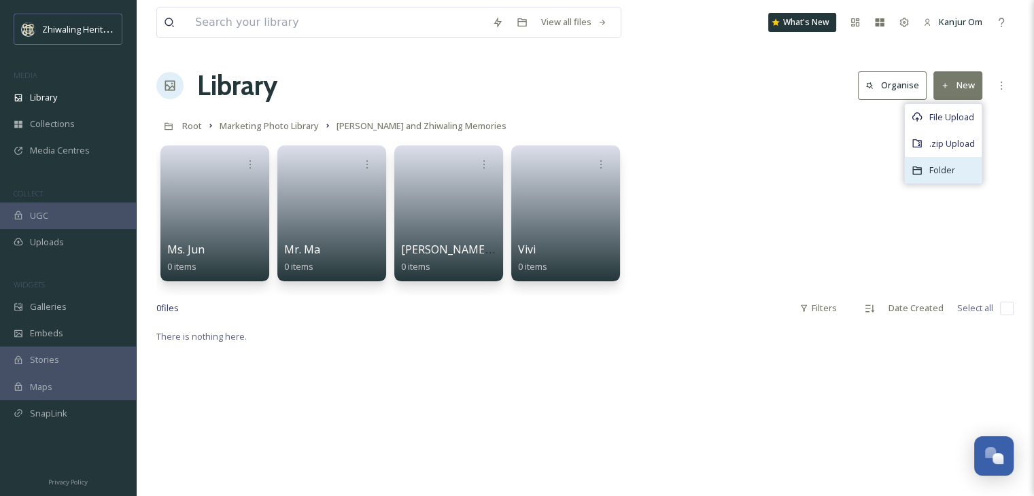
click at [932, 167] on span "Folder" at bounding box center [942, 170] width 26 height 13
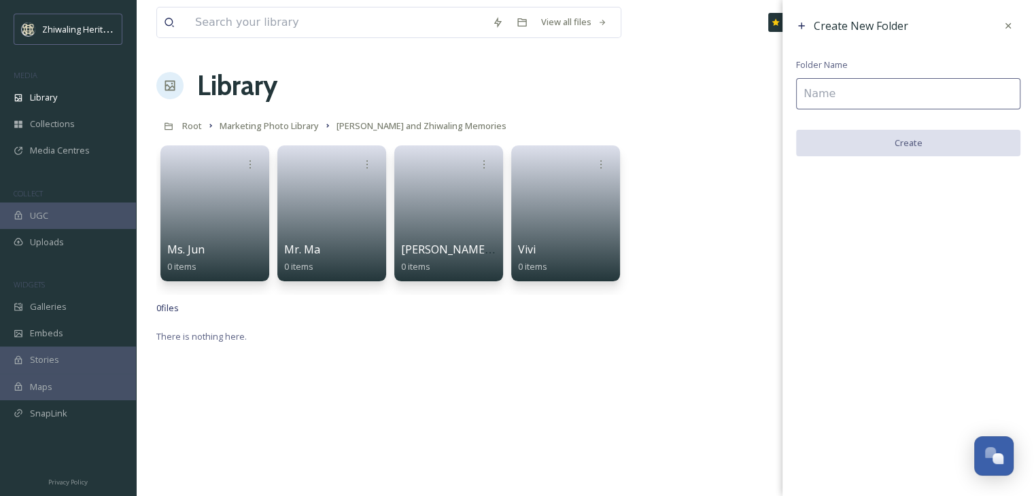
click at [897, 96] on input at bounding box center [908, 93] width 224 height 31
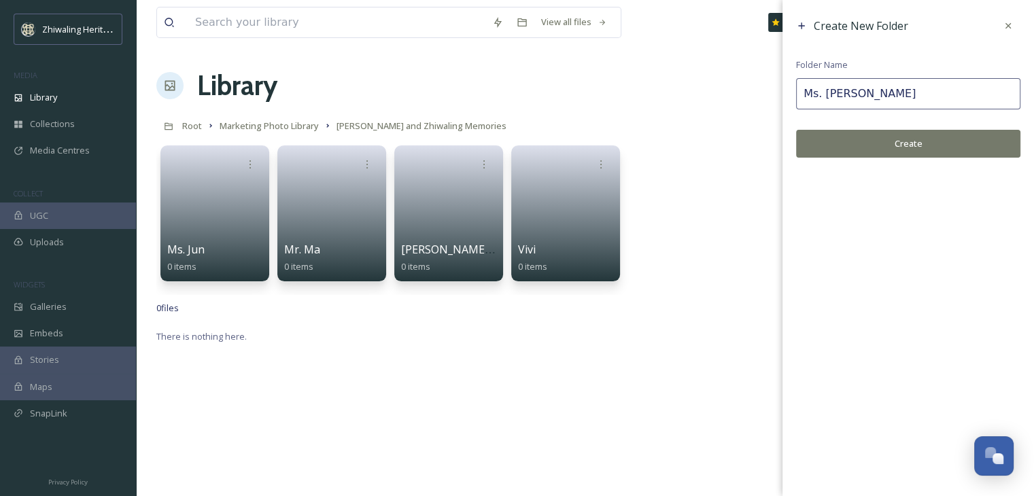
type input "Ms. [PERSON_NAME]"
click at [908, 137] on button "Create" at bounding box center [908, 144] width 224 height 28
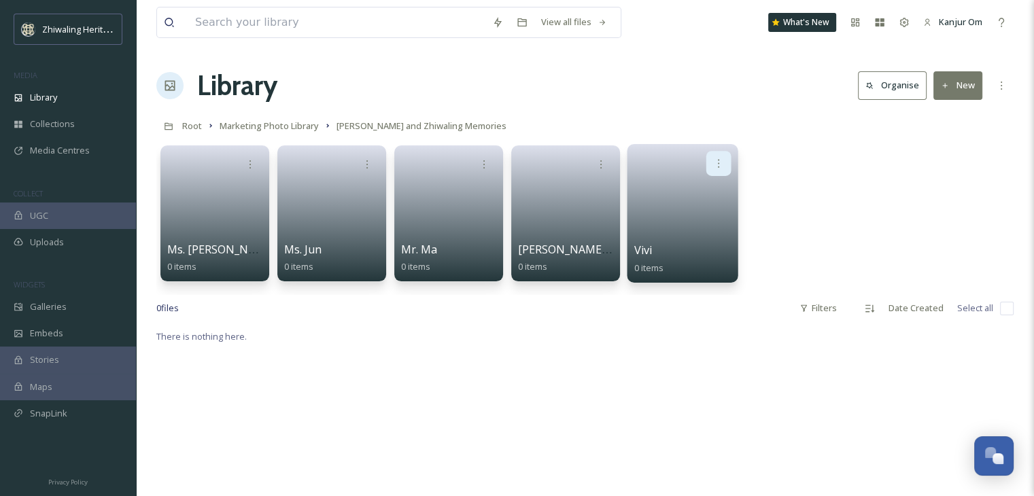
click at [723, 159] on icon at bounding box center [718, 163] width 11 height 11
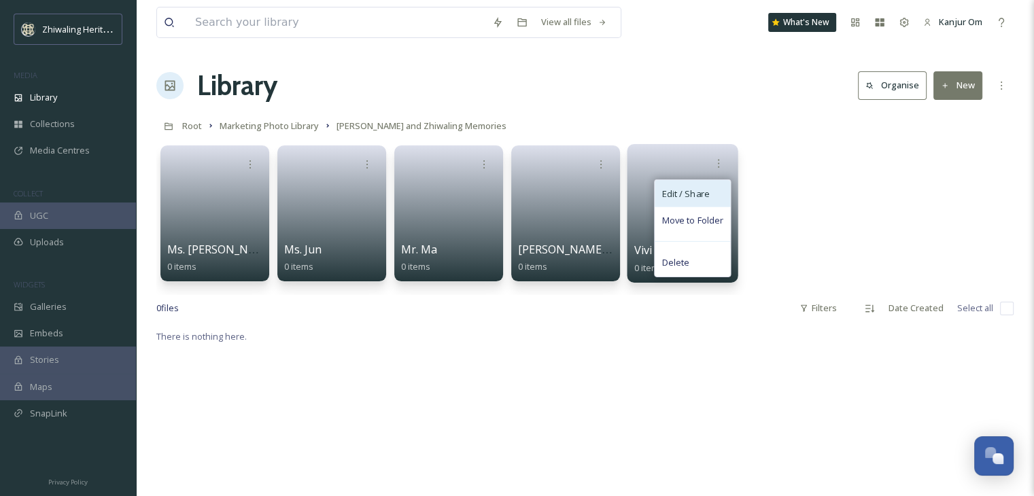
click at [706, 186] on div "Edit / Share" at bounding box center [691, 193] width 75 height 27
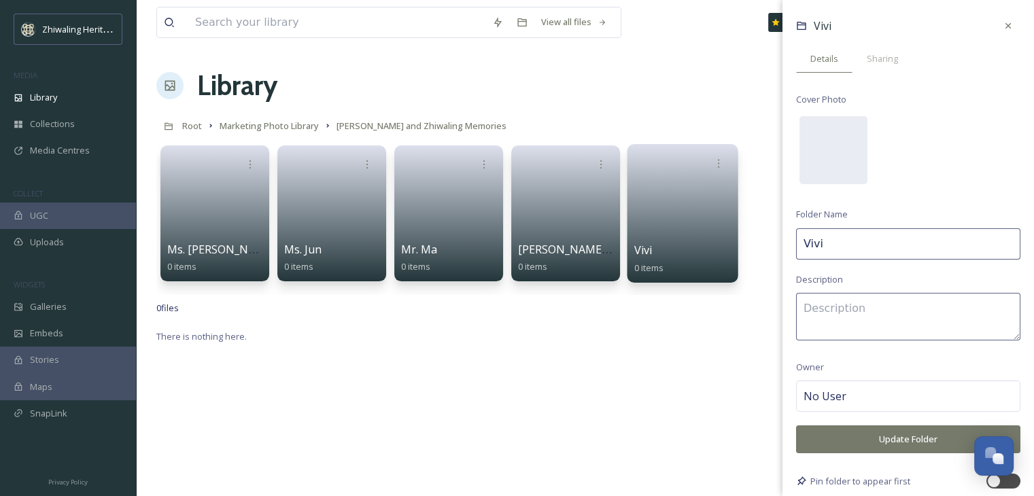
click at [806, 243] on input "Vivi" at bounding box center [908, 243] width 224 height 31
type input "Ms.Vivi"
click at [859, 442] on button "Update Folder" at bounding box center [908, 439] width 224 height 28
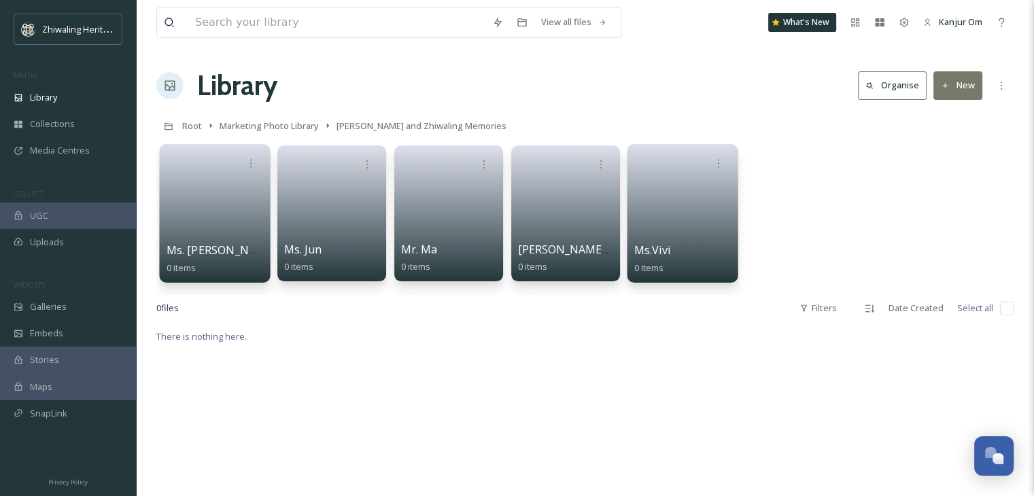
click at [230, 188] on link at bounding box center [215, 209] width 97 height 66
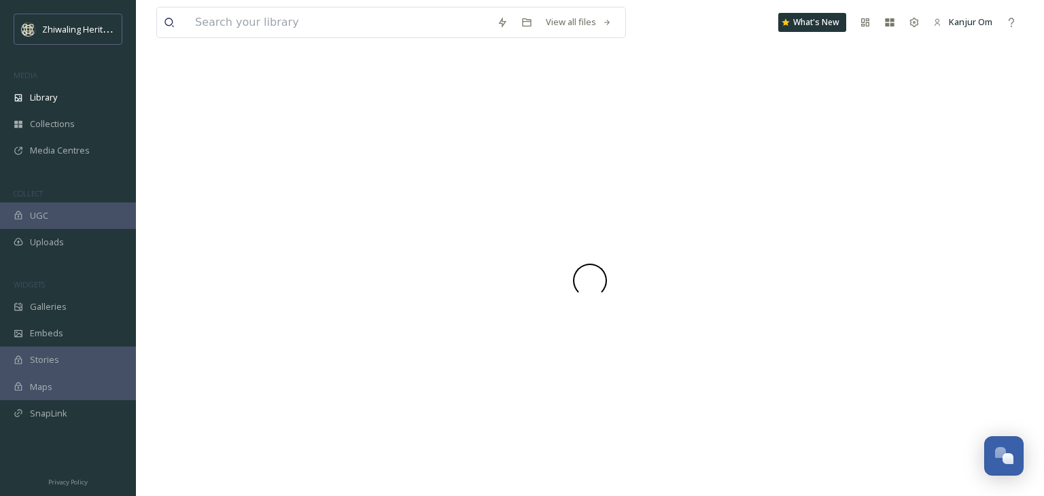
click at [230, 188] on div at bounding box center [589, 280] width 867 height 431
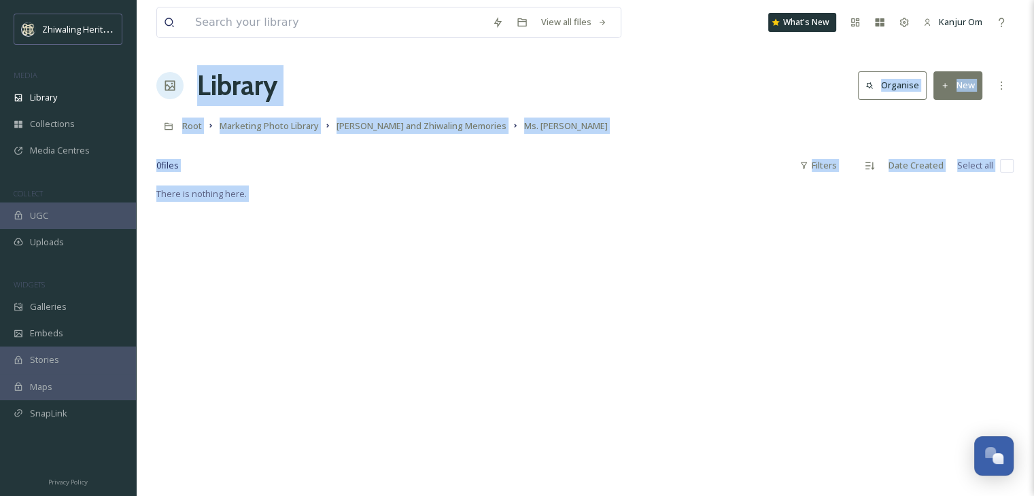
click at [838, 392] on div "There is nothing here." at bounding box center [584, 434] width 857 height 496
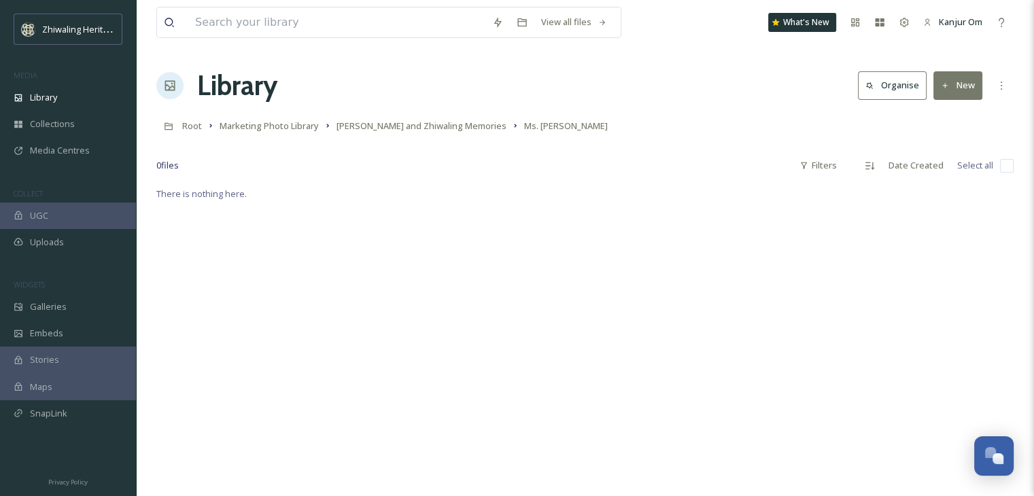
click at [958, 82] on button "New" at bounding box center [957, 85] width 49 height 28
click at [943, 160] on div "Folder" at bounding box center [943, 170] width 77 height 27
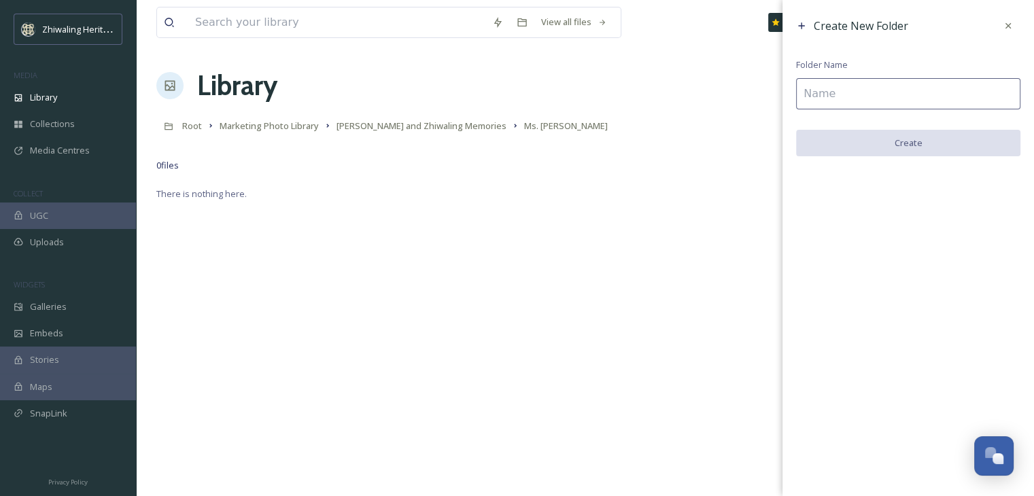
click at [907, 99] on input at bounding box center [908, 93] width 224 height 31
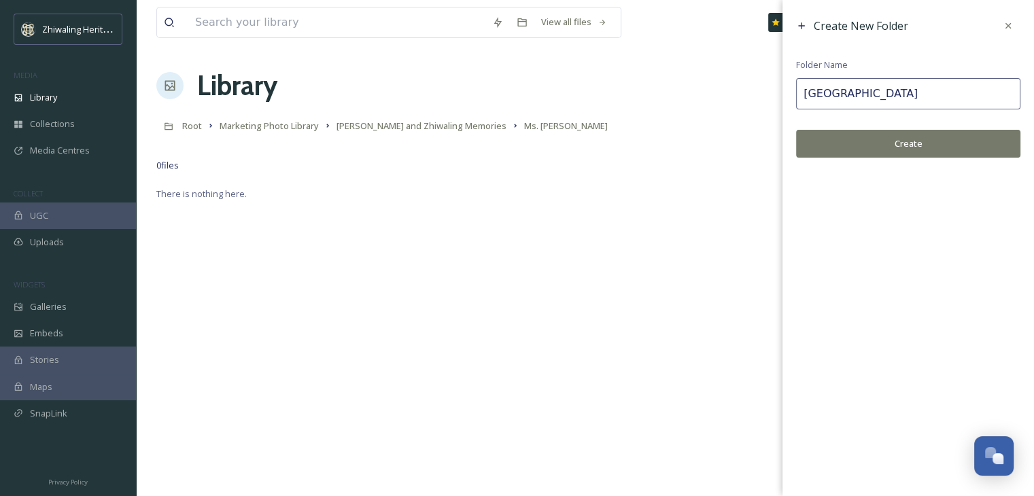
type input "[GEOGRAPHIC_DATA]"
click at [891, 137] on button "Create" at bounding box center [908, 144] width 224 height 28
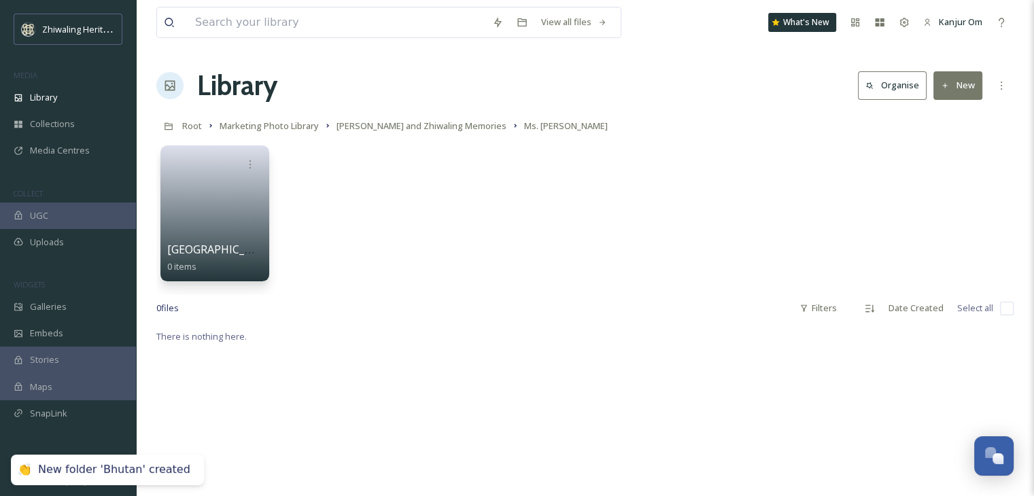
click at [957, 94] on button "New" at bounding box center [957, 85] width 49 height 28
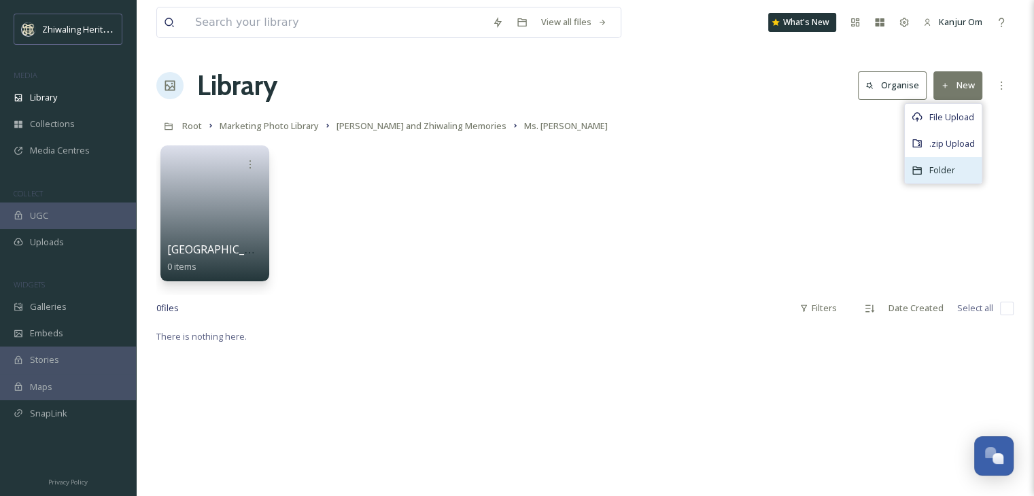
click at [941, 180] on div "Folder" at bounding box center [943, 170] width 77 height 27
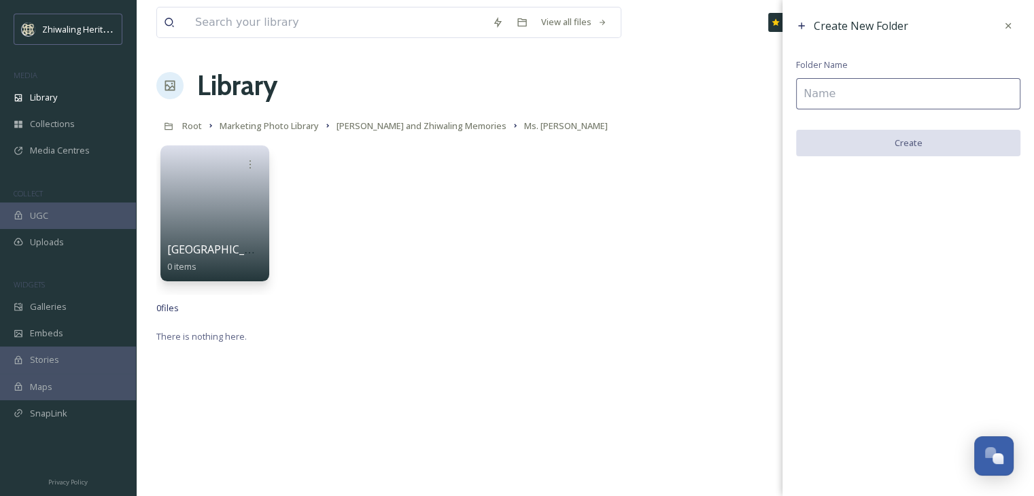
click at [914, 85] on input at bounding box center [908, 93] width 224 height 31
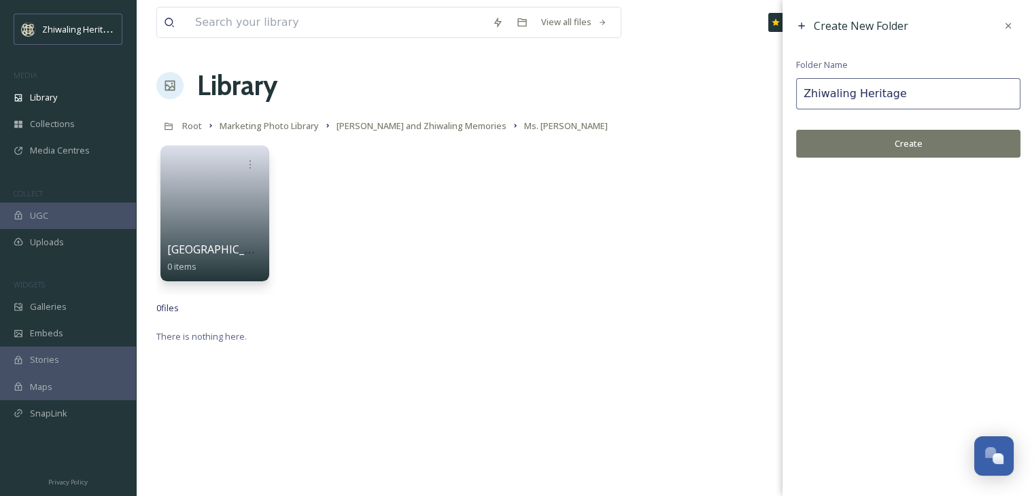
type input "Zhiwaling Heritage"
click at [896, 135] on button "Create" at bounding box center [908, 144] width 224 height 28
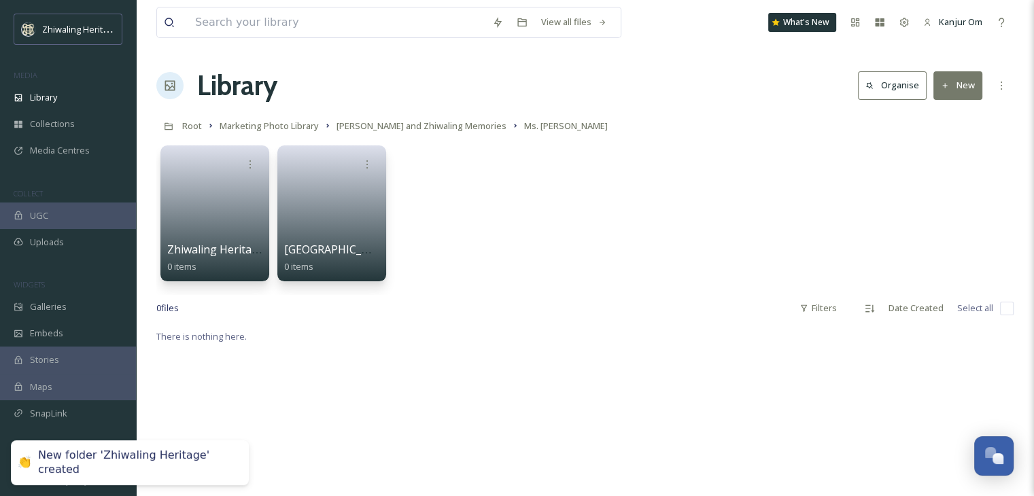
click at [960, 84] on button "New" at bounding box center [957, 85] width 49 height 28
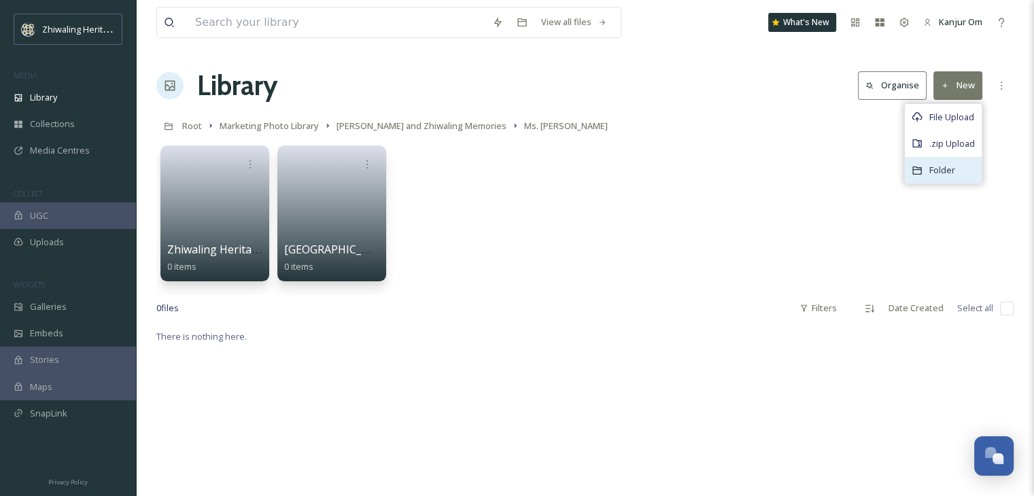
click at [934, 175] on span "Folder" at bounding box center [942, 170] width 26 height 13
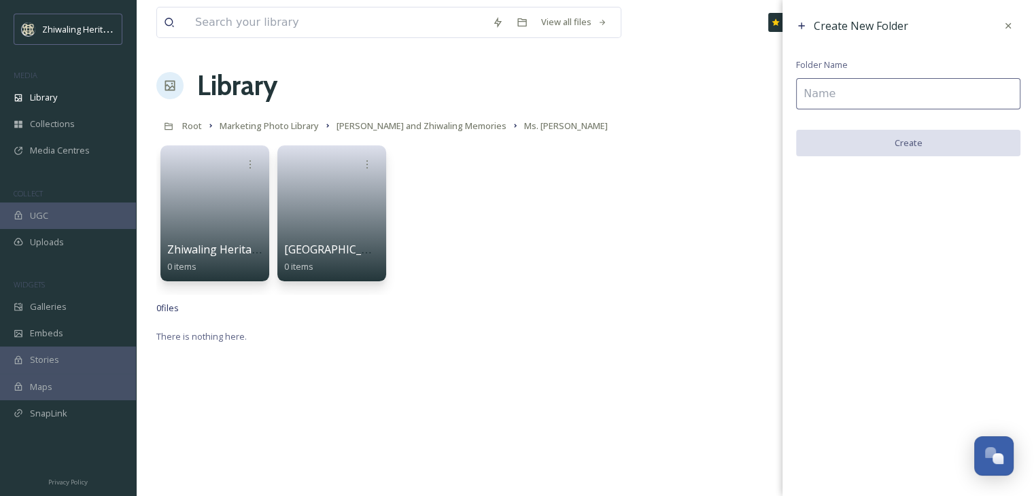
click at [908, 103] on input at bounding box center [908, 93] width 224 height 31
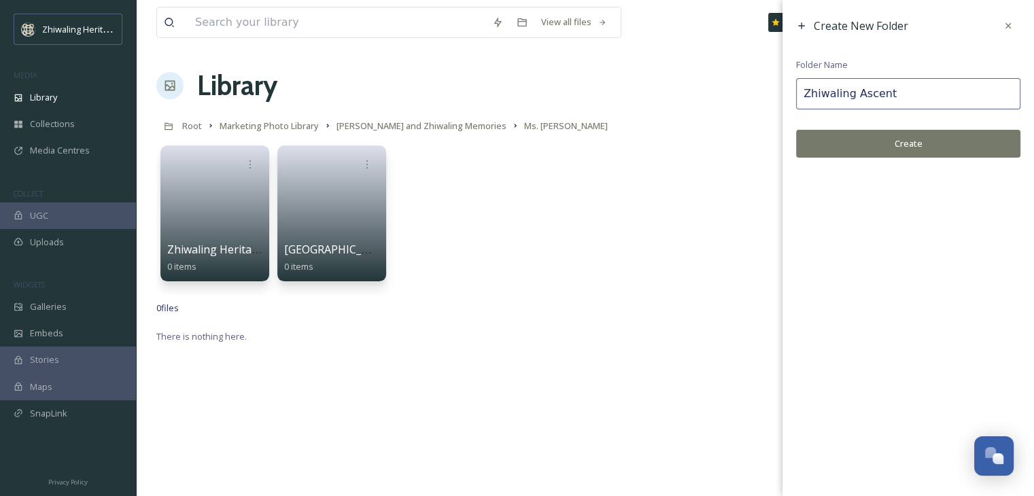
type input "Zhiwaling Ascent"
click at [888, 145] on button "Create" at bounding box center [908, 144] width 224 height 28
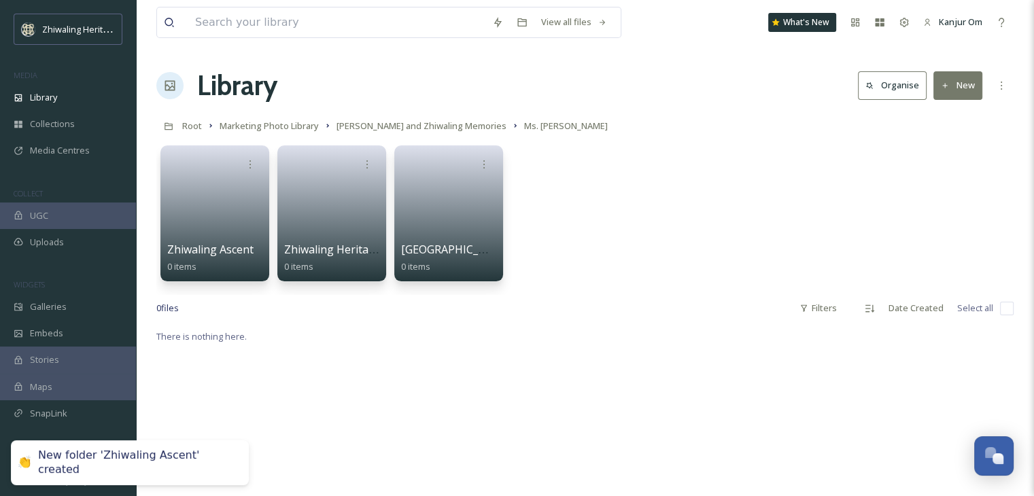
click at [951, 92] on button "New" at bounding box center [957, 85] width 49 height 28
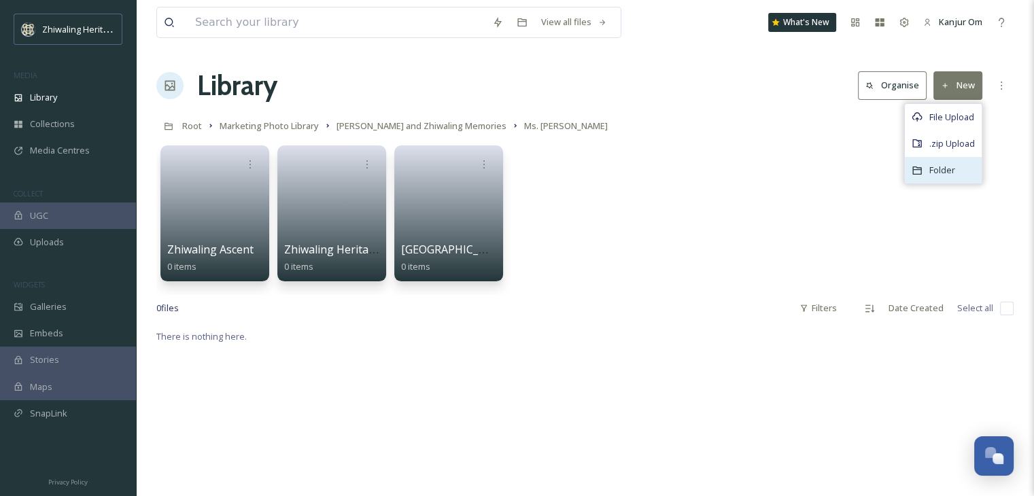
click at [944, 164] on span "Folder" at bounding box center [942, 170] width 26 height 13
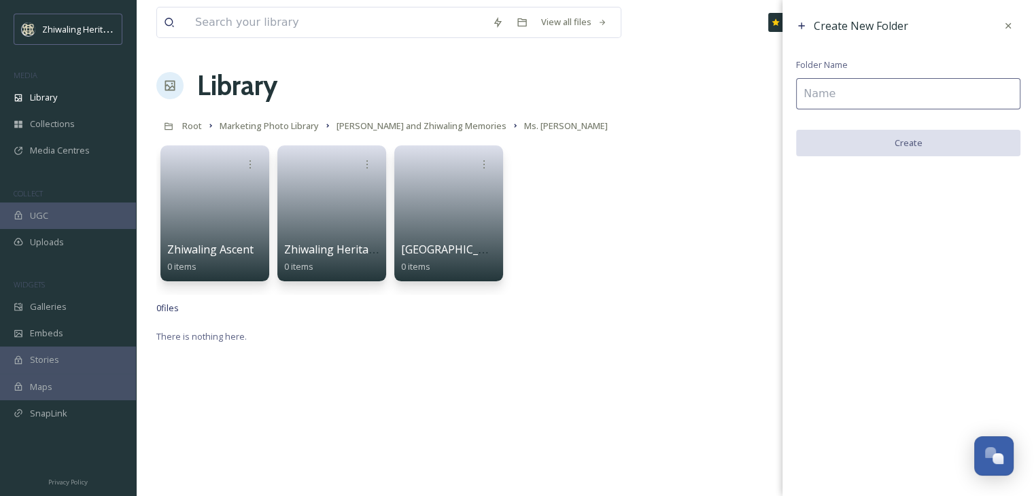
click at [927, 96] on input at bounding box center [908, 93] width 224 height 31
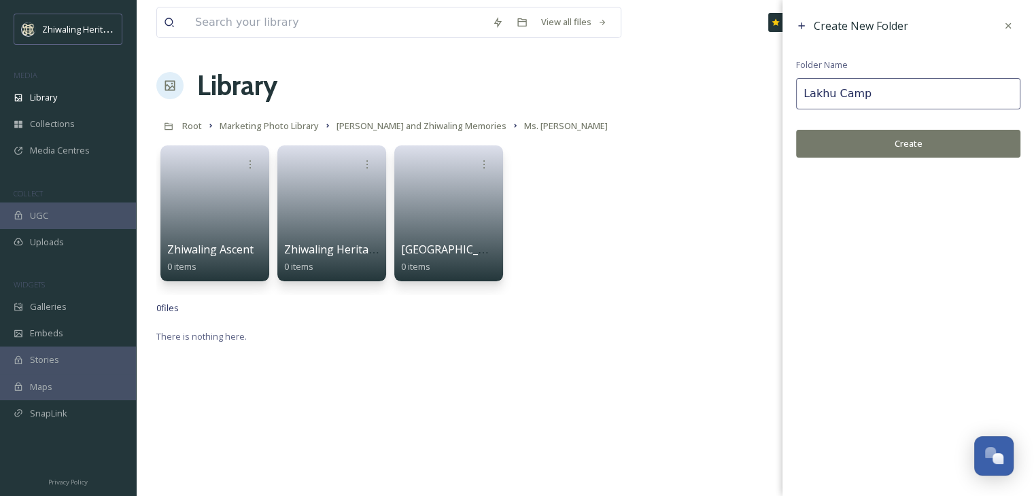
type input "Lakhu Camp"
click at [901, 145] on button "Create" at bounding box center [908, 144] width 224 height 28
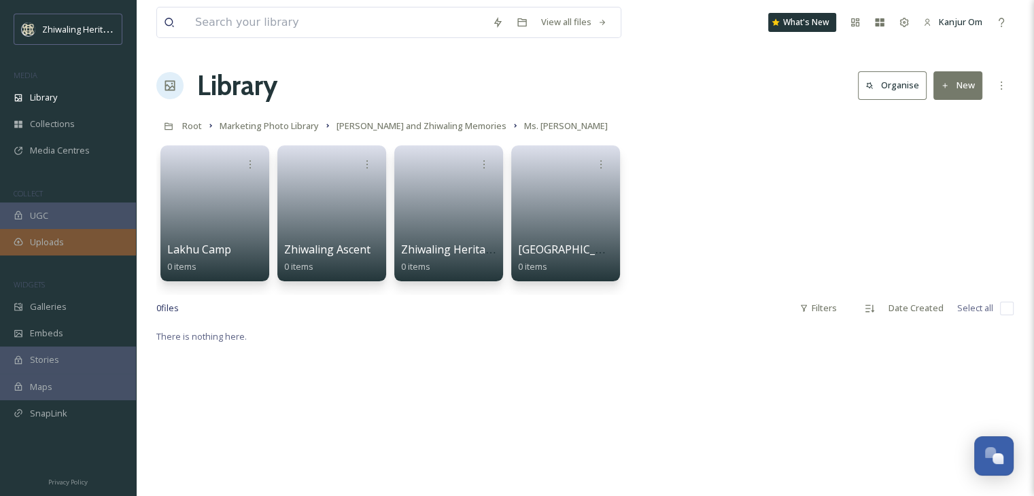
click at [49, 236] on span "Uploads" at bounding box center [47, 242] width 34 height 13
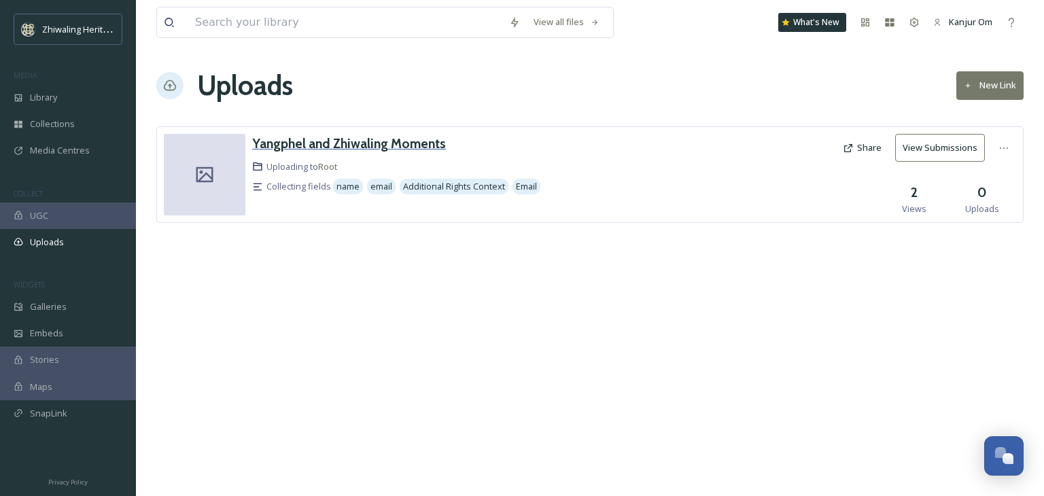
click at [400, 134] on div "Yangphel and Zhiwaling Moments" at bounding box center [349, 144] width 194 height 20
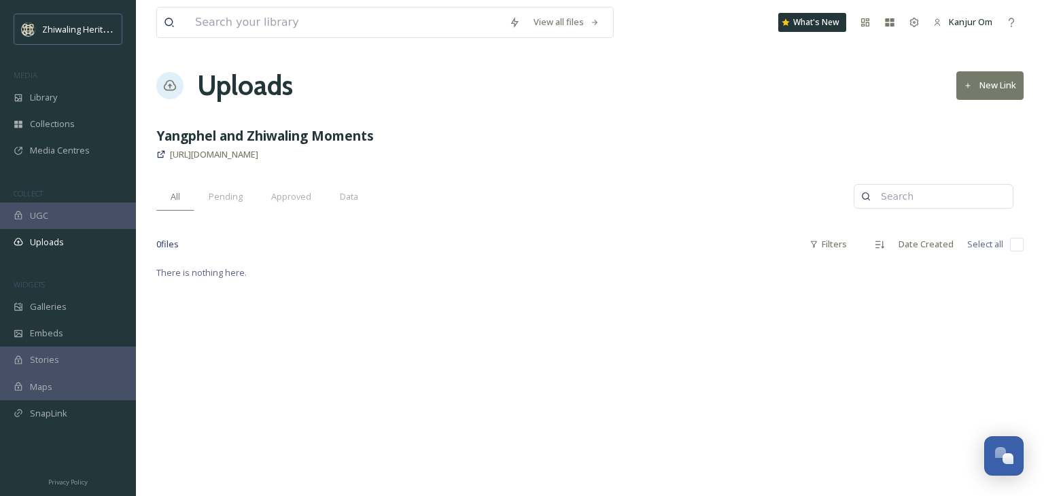
click at [992, 88] on button "New Link" at bounding box center [989, 85] width 67 height 28
click at [625, 207] on div "All Pending Approved Data" at bounding box center [504, 197] width 697 height 28
click at [315, 133] on strong "Yangphel and Zhiwaling Moments" at bounding box center [264, 135] width 217 height 18
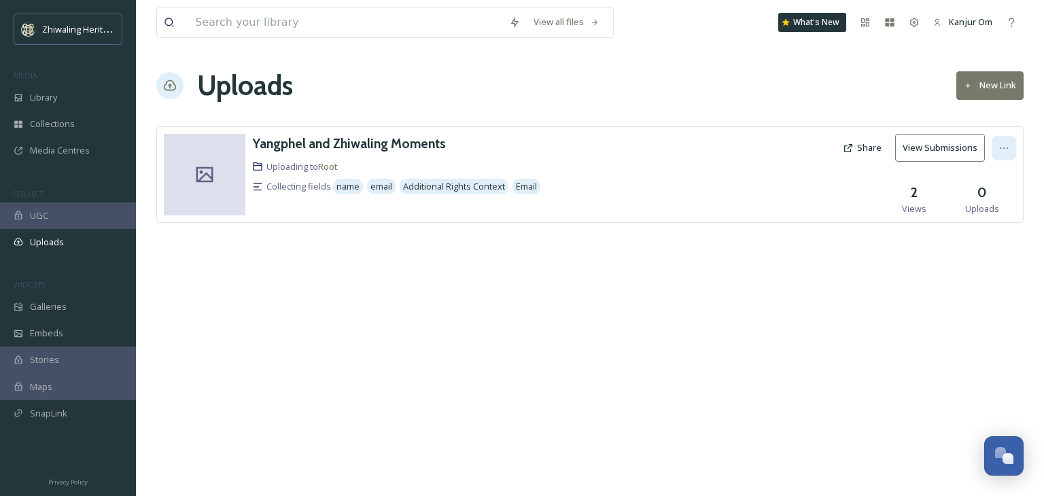
click at [1007, 143] on icon at bounding box center [1003, 148] width 11 height 11
click at [991, 203] on div "Edit" at bounding box center [990, 204] width 52 height 27
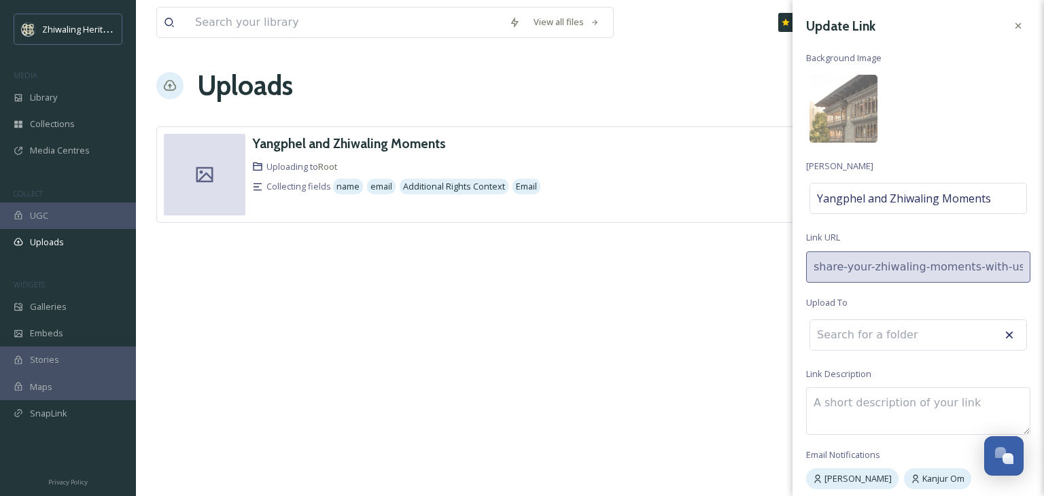
click at [911, 346] on input at bounding box center [885, 335] width 150 height 30
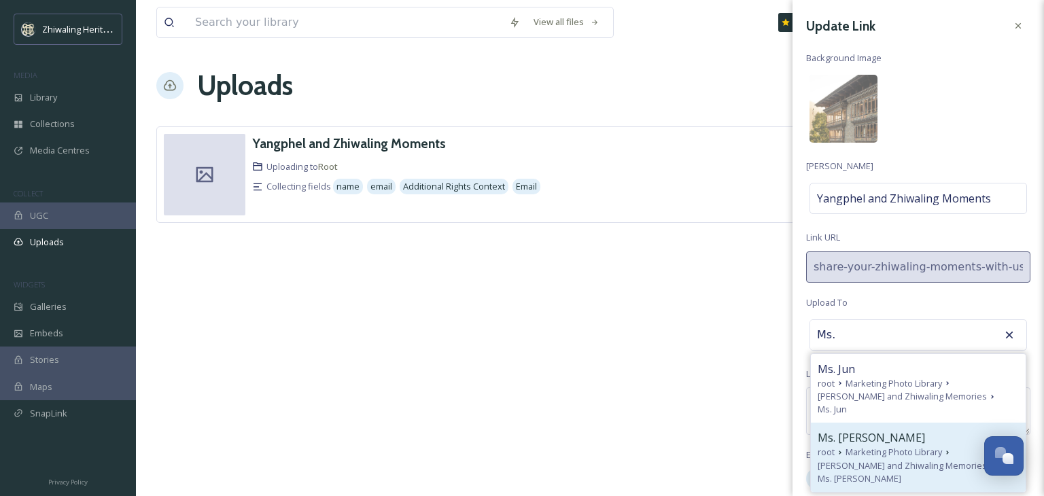
click at [881, 430] on span "Ms. [PERSON_NAME]" at bounding box center [871, 438] width 107 height 16
type input "Ms. [PERSON_NAME]"
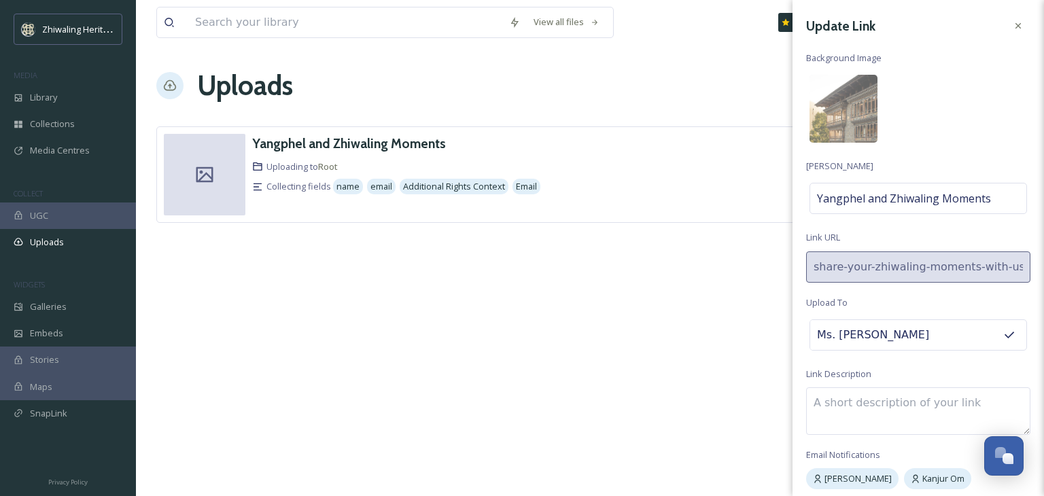
scroll to position [54, 0]
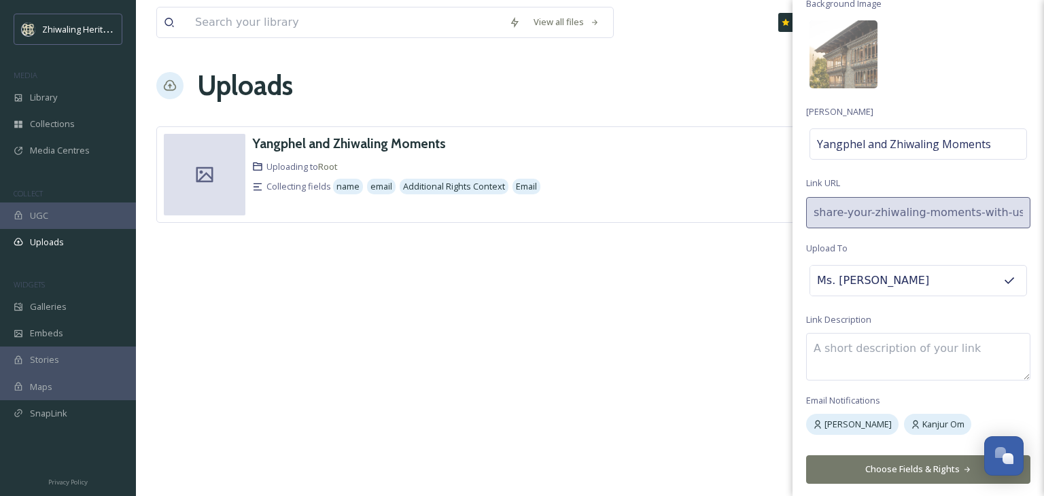
click at [877, 467] on button "Choose Fields & Rights" at bounding box center [918, 469] width 224 height 28
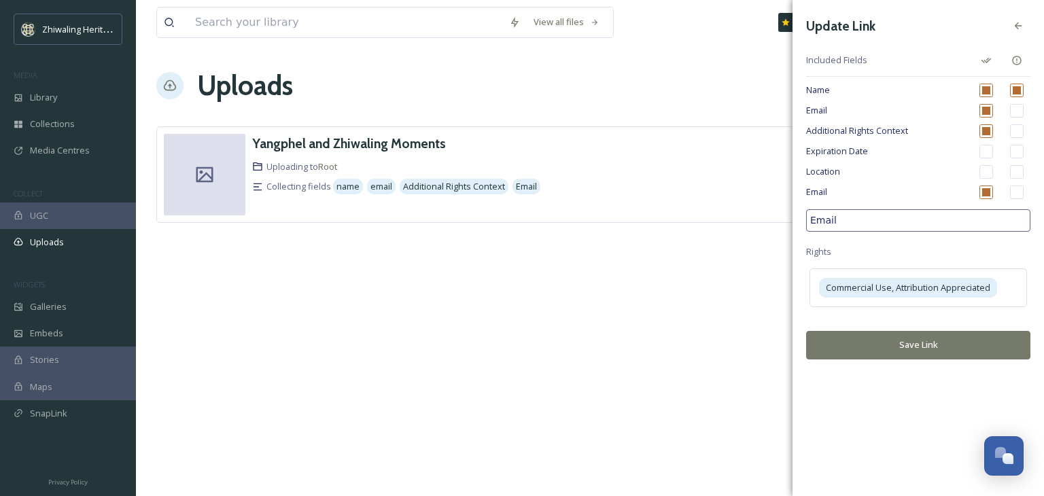
click at [892, 355] on button "Save Link" at bounding box center [918, 345] width 224 height 28
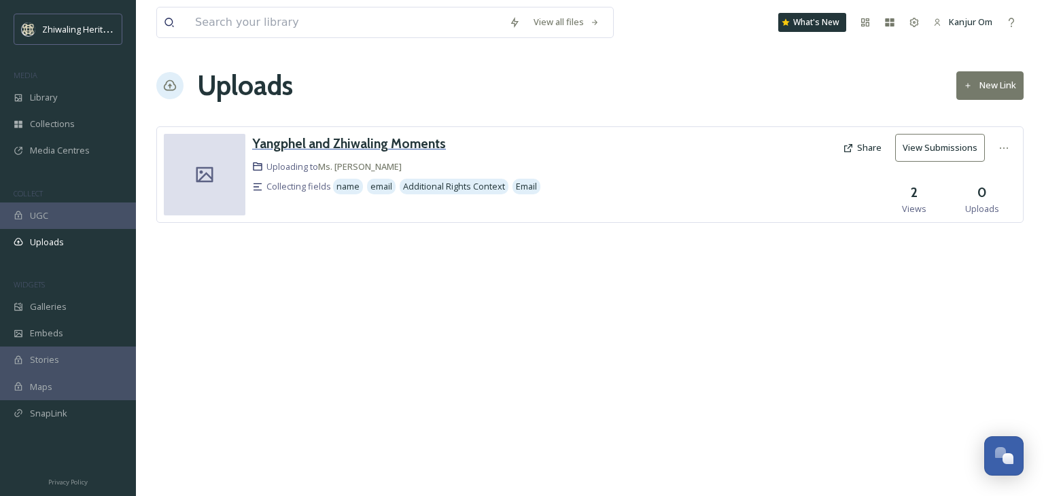
click at [396, 145] on h3 "Yangphel and Zhiwaling Moments" at bounding box center [349, 143] width 194 height 16
click at [1004, 147] on icon at bounding box center [1003, 148] width 11 height 11
click at [992, 205] on div "Edit" at bounding box center [990, 204] width 52 height 27
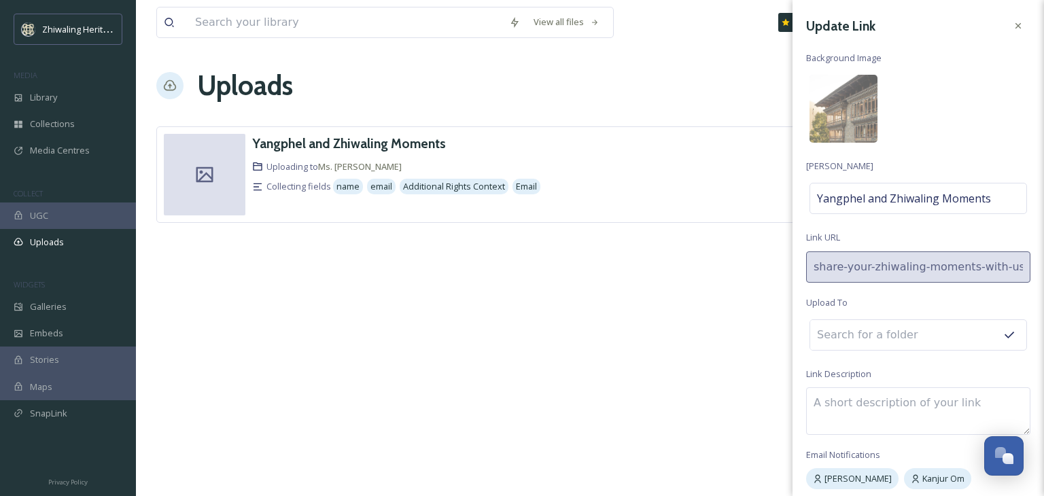
scroll to position [54, 0]
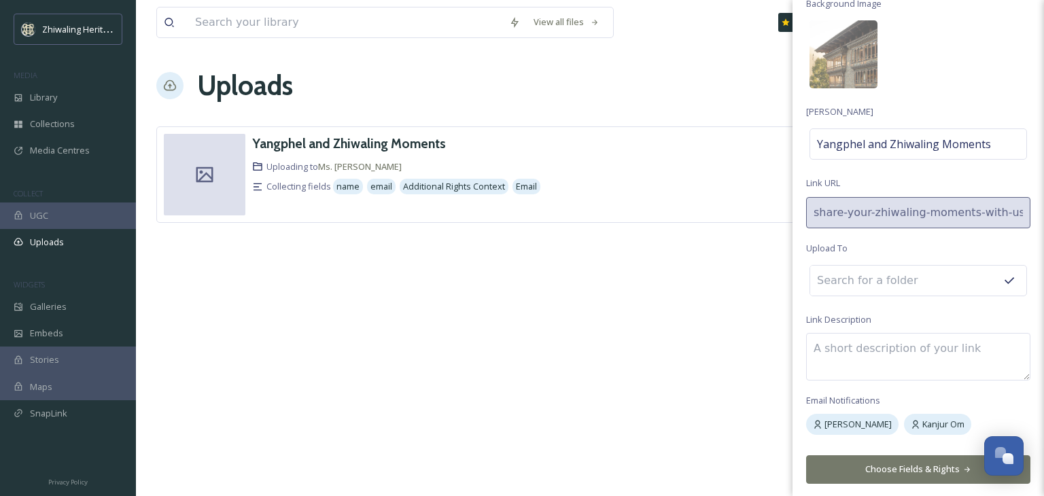
click at [909, 281] on input at bounding box center [885, 281] width 150 height 30
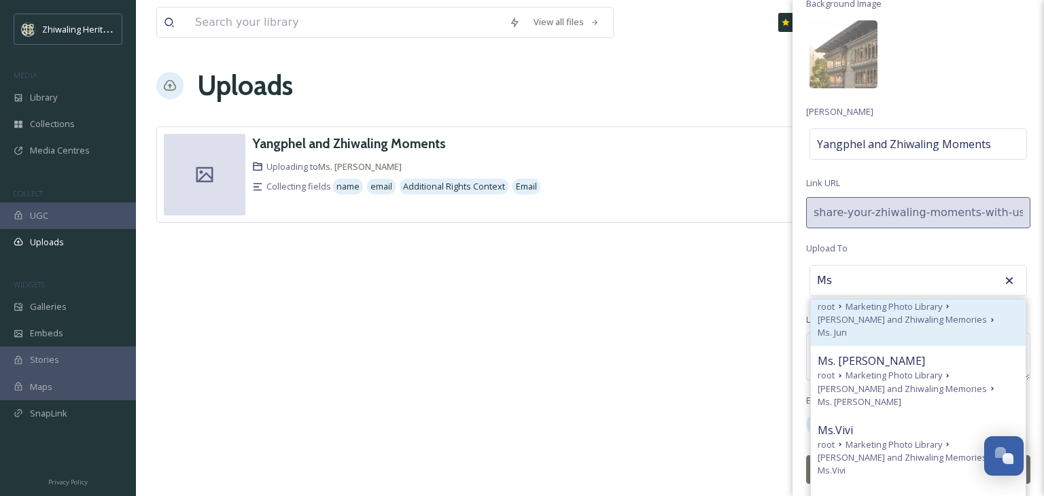
scroll to position [0, 0]
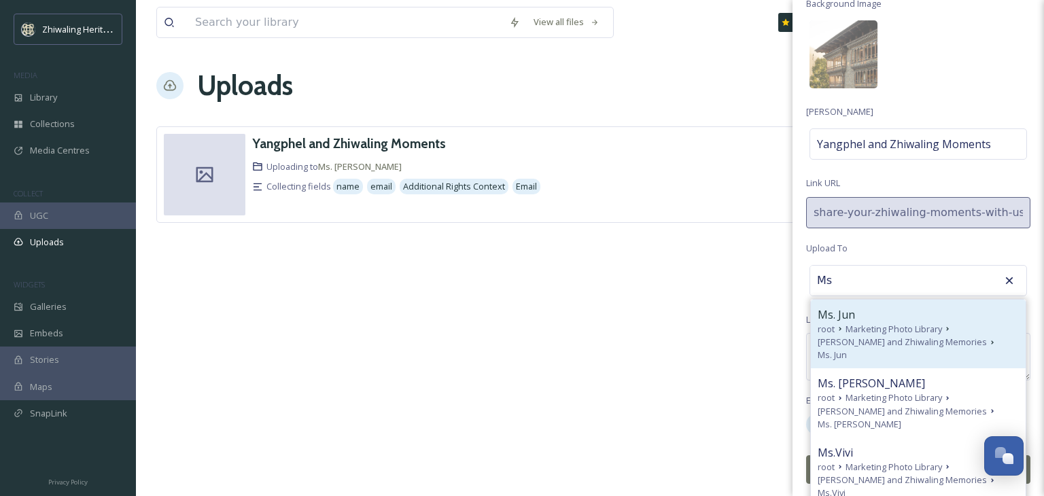
click at [899, 328] on span "Marketing Photo Library" at bounding box center [893, 329] width 97 height 13
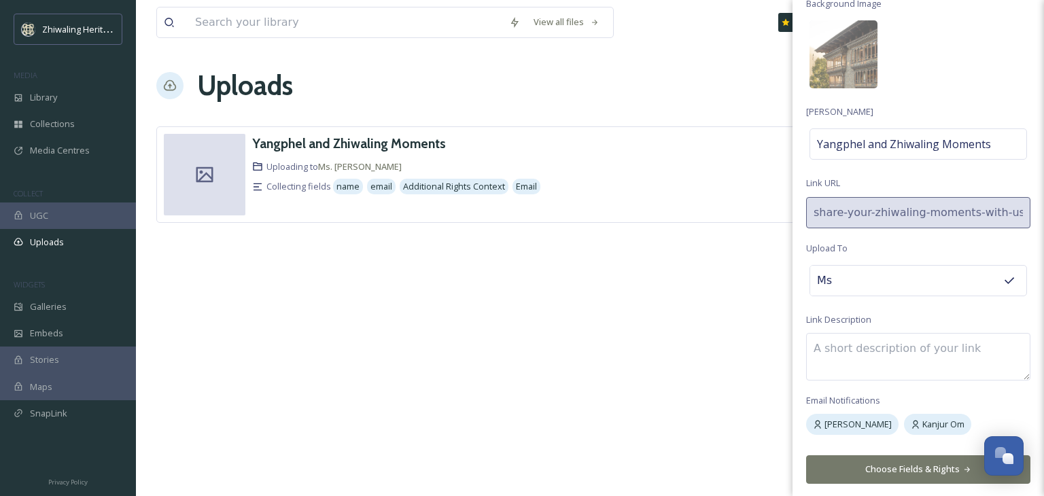
type input "Ms. Jun"
click at [888, 465] on button "Choose Fields & Rights" at bounding box center [918, 469] width 224 height 28
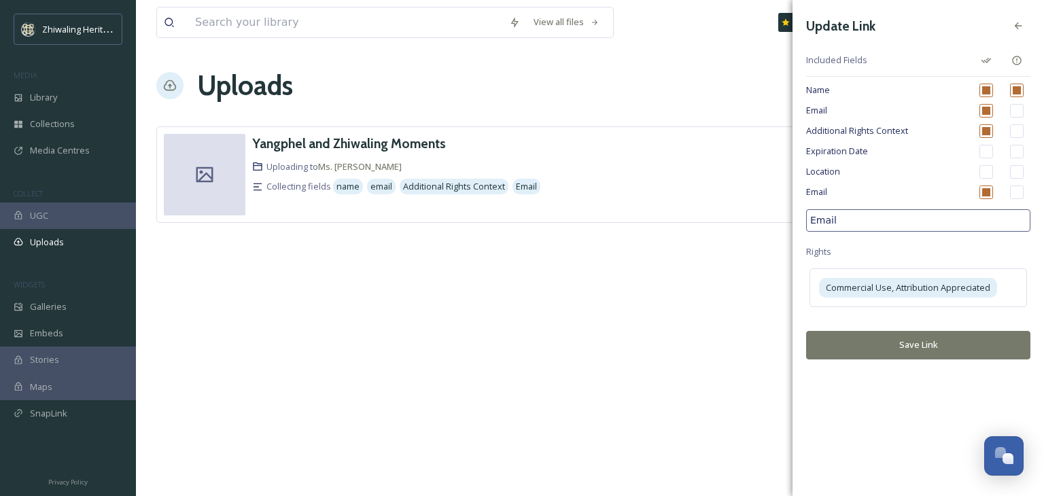
click at [924, 340] on button "Save Link" at bounding box center [918, 345] width 224 height 28
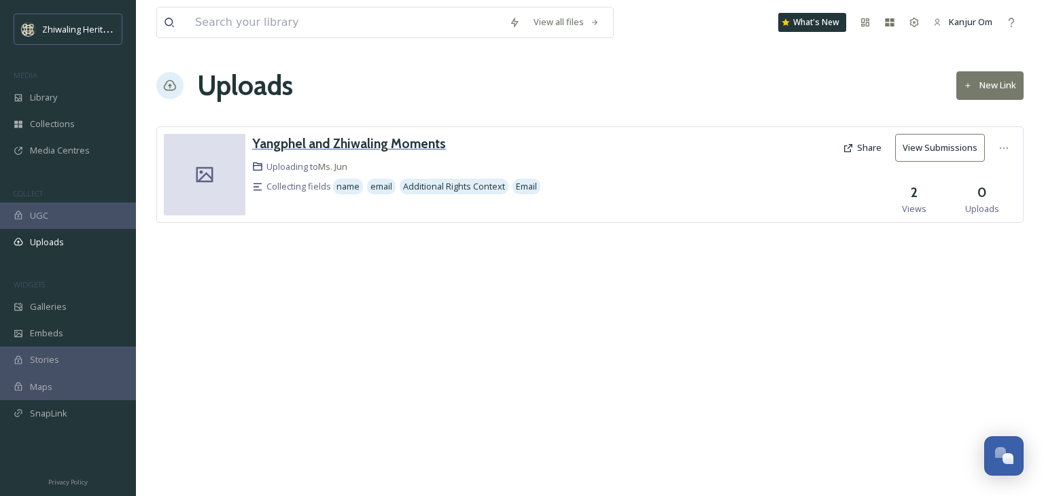
click at [318, 147] on h3 "Yangphel and Zhiwaling Moments" at bounding box center [349, 143] width 194 height 16
click at [1008, 147] on icon at bounding box center [1003, 148] width 11 height 11
click at [990, 202] on div "Edit" at bounding box center [990, 204] width 52 height 27
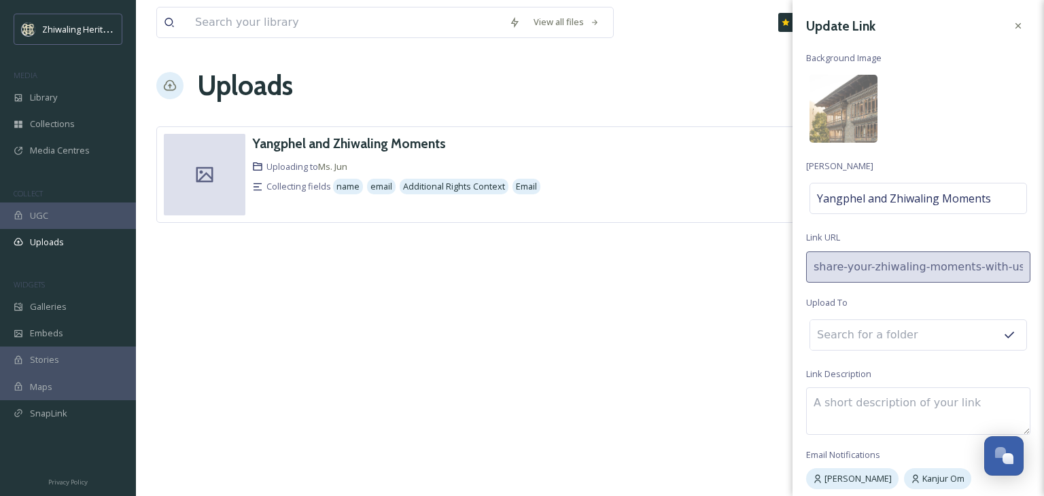
scroll to position [54, 0]
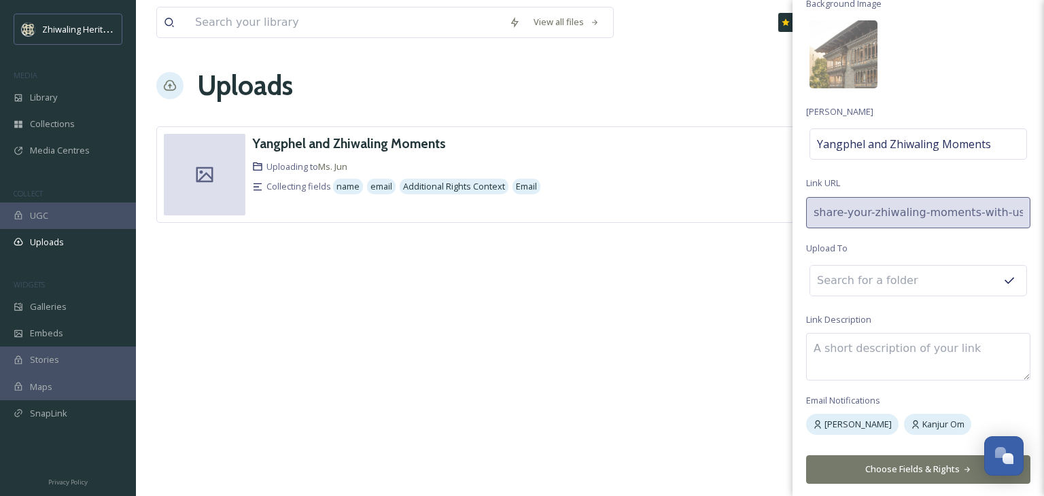
click at [949, 286] on div at bounding box center [917, 280] width 217 height 31
click at [907, 287] on input at bounding box center [885, 281] width 150 height 30
click at [1002, 279] on icon at bounding box center [1009, 281] width 14 height 14
click at [968, 286] on div "Ms. Jun" at bounding box center [917, 280] width 217 height 31
click at [928, 290] on input at bounding box center [885, 281] width 150 height 30
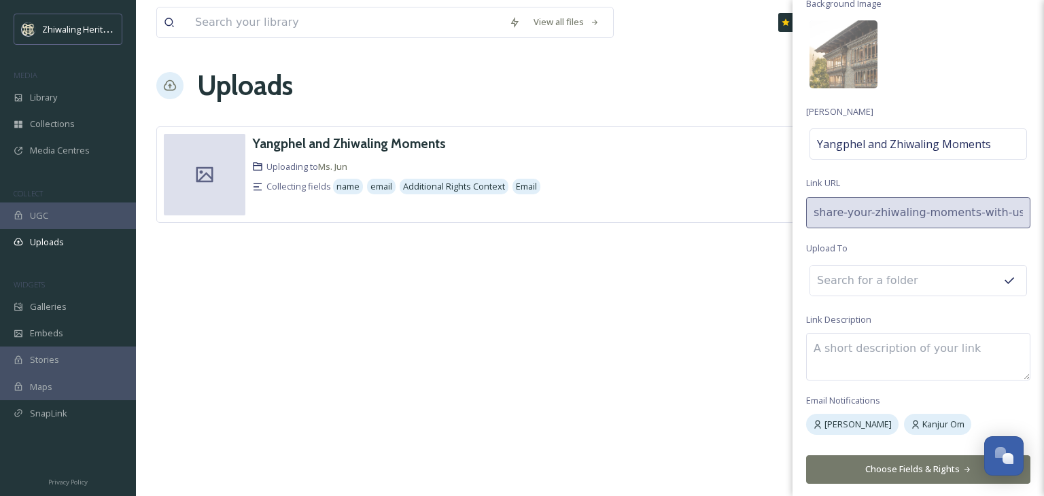
click at [913, 279] on input at bounding box center [885, 281] width 150 height 30
click at [890, 283] on input at bounding box center [885, 281] width 150 height 30
click at [952, 151] on span "Yangphel and Zhiwaling Moments" at bounding box center [904, 144] width 174 height 16
type input "[PERSON_NAME] and Zhiwaling Moments by Jun"
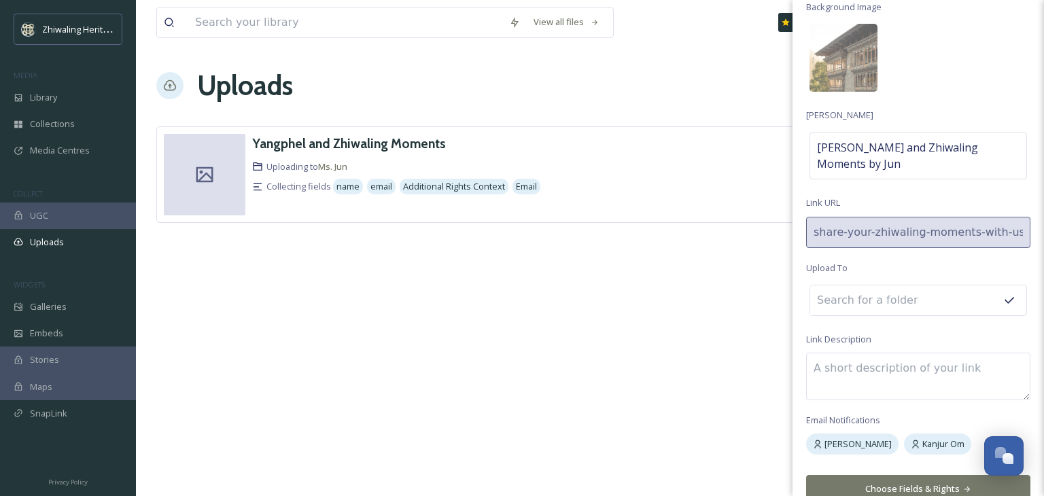
click at [858, 468] on div "Update Link Background Image [PERSON_NAME] [PERSON_NAME] and Zhiwaling Moments …" at bounding box center [917, 233] width 251 height 568
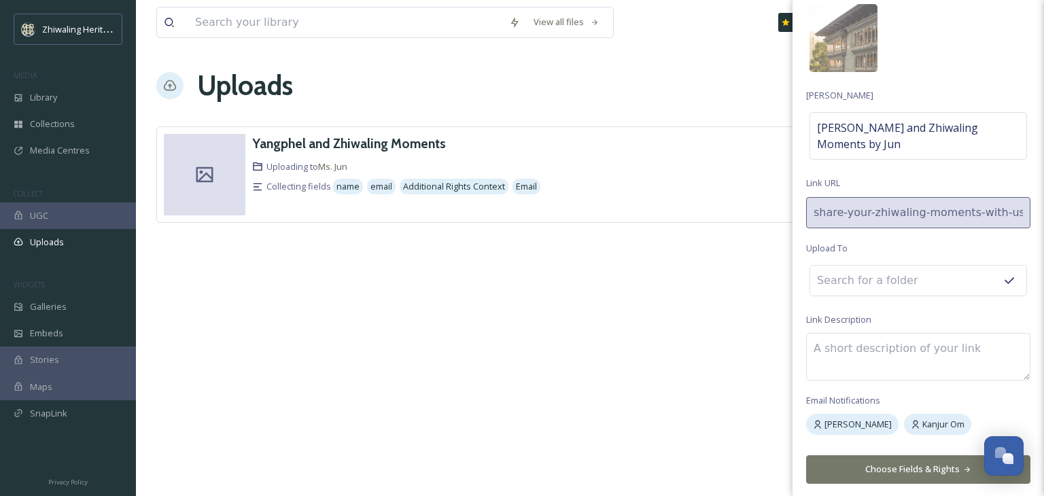
click at [874, 463] on button "Choose Fields & Rights" at bounding box center [918, 469] width 224 height 28
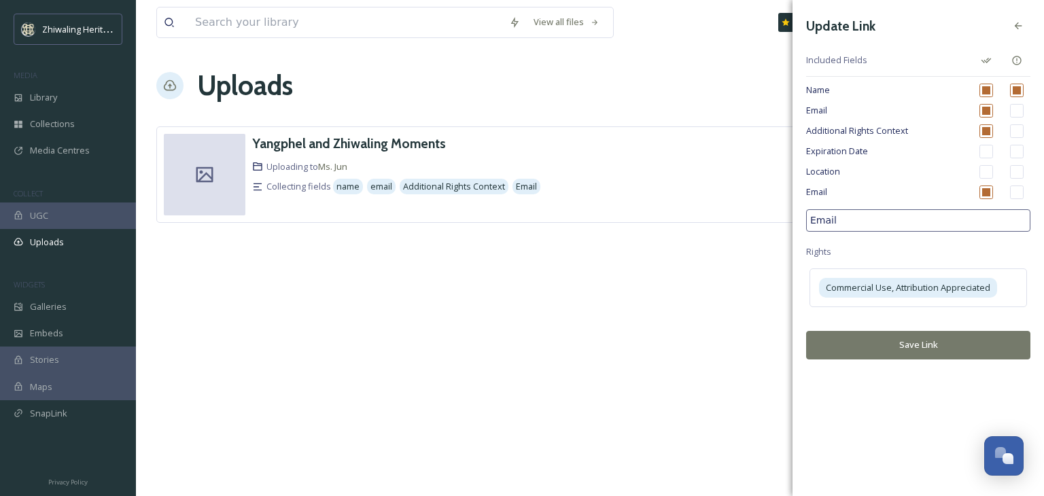
click at [892, 349] on button "Save Link" at bounding box center [918, 345] width 224 height 28
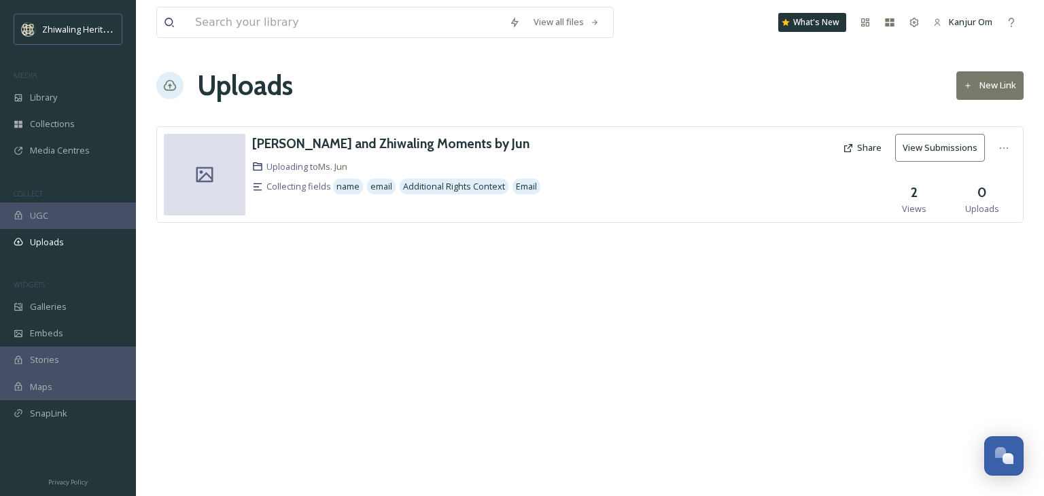
click at [998, 100] on div "Uploads New Link" at bounding box center [589, 85] width 867 height 41
click at [996, 91] on button "New Link" at bounding box center [989, 85] width 67 height 28
click at [625, 317] on div "View all files What's New Kanjur Om Uploads New Link Yangphel and Zhiwaling Mom…" at bounding box center [590, 248] width 908 height 496
